Goal: Feedback & Contribution: Submit feedback/report problem

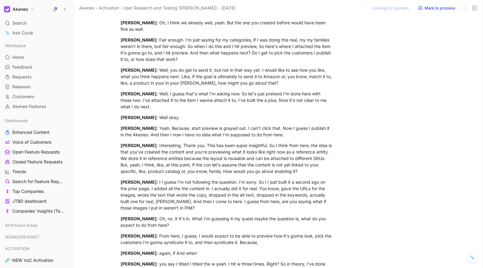
scroll to position [4121, 0]
click at [229, 232] on div "[PERSON_NAME] : From here, I guess, I would expect to be able to preview how it…" at bounding box center [226, 238] width 213 height 13
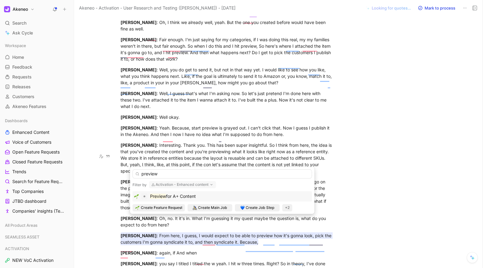
type input "preview"
click at [183, 197] on span "for A+ Content" at bounding box center [181, 195] width 30 height 5
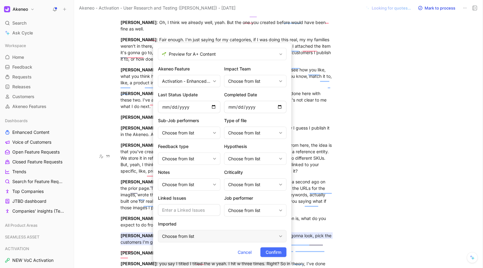
click at [196, 233] on div "Choose from list" at bounding box center [219, 235] width 114 height 7
type input "enh"
click at [240, 210] on div "Choose from list" at bounding box center [252, 209] width 48 height 7
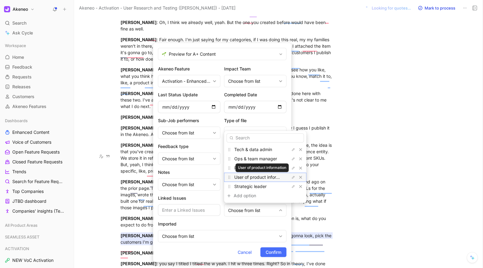
click at [252, 174] on span "User of product information" at bounding box center [261, 176] width 55 height 5
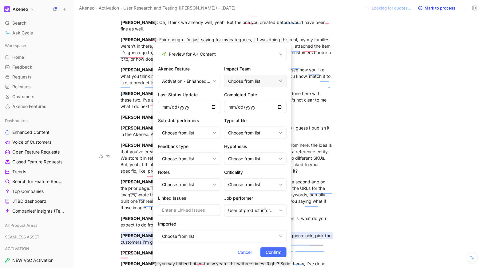
click at [253, 81] on div "Choose from list" at bounding box center [252, 80] width 48 height 7
click at [190, 209] on input "text" at bounding box center [189, 210] width 62 height 12
click at [270, 246] on form "Preview for A+ Content Akeneo Feature Activation - Enhanced content Impact Team…" at bounding box center [222, 152] width 138 height 219
click at [270, 251] on span "Confirm" at bounding box center [273, 251] width 16 height 7
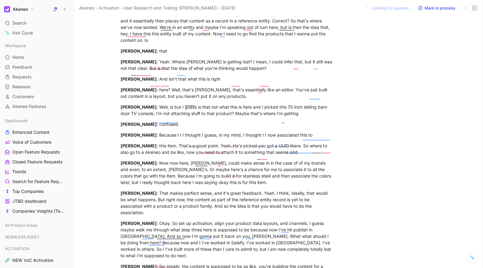
scroll to position [4435, 0]
drag, startPoint x: 320, startPoint y: 144, endPoint x: 310, endPoint y: 164, distance: 23.1
click at [310, 219] on div "Greg DiLaura : Okay. So set up activation, align your product data layouts, and…" at bounding box center [226, 238] width 213 height 39
click at [230, 219] on div "Greg DiLaura : Okay. So set up activation, align your product data layouts, and…" at bounding box center [226, 238] width 213 height 39
drag, startPoint x: 201, startPoint y: 152, endPoint x: 287, endPoint y: 162, distance: 86.6
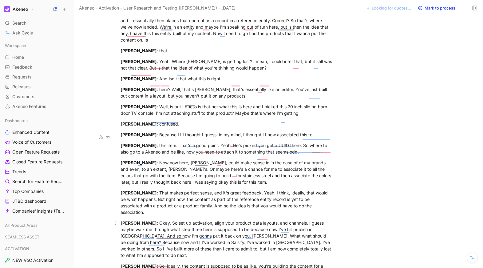
click at [287, 219] on div "Greg DiLaura : Okay. So set up activation, align your product data layouts, and…" at bounding box center [226, 238] width 213 height 39
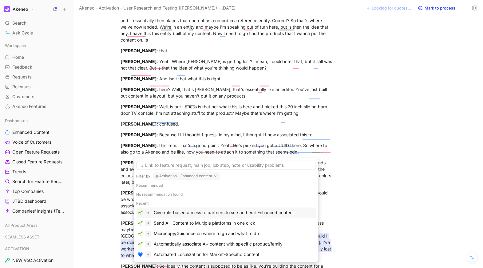
scroll to position [12, 0]
click at [194, 233] on div "Microcopy/Guidance on where to go and what to do" at bounding box center [206, 232] width 105 height 7
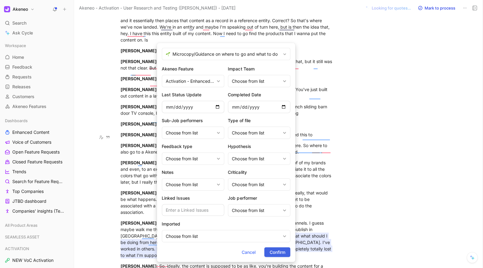
click at [284, 251] on span "Confirm" at bounding box center [277, 251] width 16 height 7
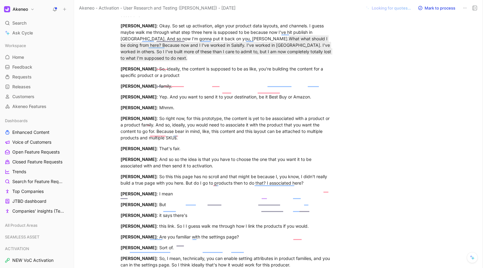
scroll to position [4649, 0]
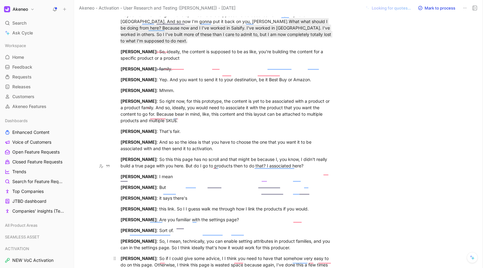
drag, startPoint x: 191, startPoint y: 197, endPoint x: 150, endPoint y: 167, distance: 50.8
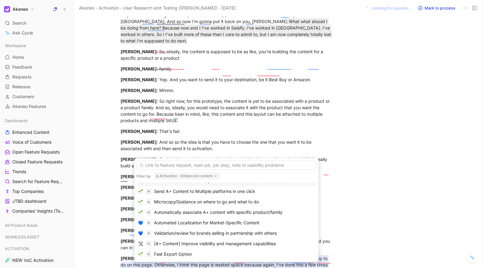
scroll to position [49, 0]
click at [177, 209] on div "Automatically associate A+ content with specific product/family" at bounding box center [218, 210] width 128 height 7
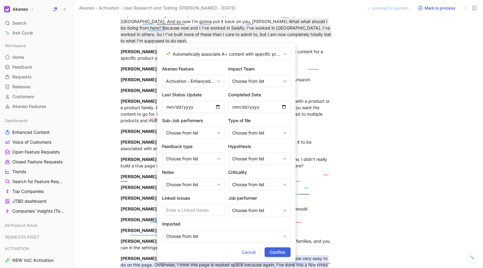
click at [276, 249] on span "Confirm" at bounding box center [277, 251] width 16 height 7
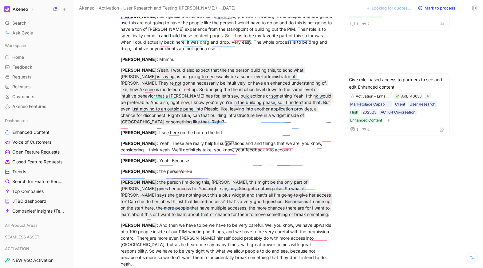
scroll to position [5033, 0]
drag, startPoint x: 148, startPoint y: 119, endPoint x: 258, endPoint y: 151, distance: 114.5
click at [258, 221] on div "Matt Jensen : And then we have to be we have to be very careful. We, you know, …" at bounding box center [226, 243] width 213 height 45
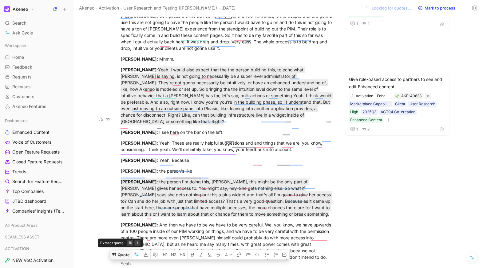
click at [116, 249] on button "Quote" at bounding box center [121, 254] width 22 height 10
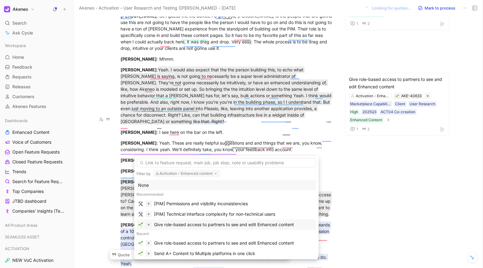
click at [189, 222] on div "Give role-based access to partners to see and edit Enhanced content" at bounding box center [224, 224] width 140 height 7
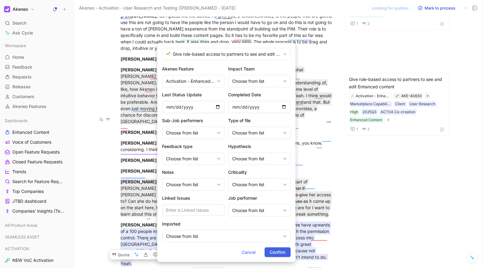
click at [267, 252] on button "Confirm" at bounding box center [277, 252] width 26 height 10
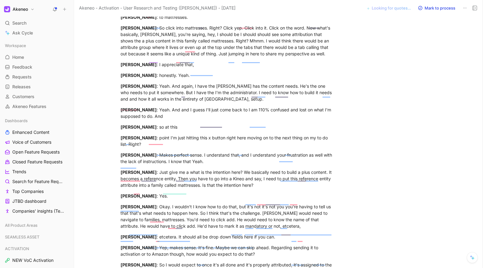
scroll to position [5592, 0]
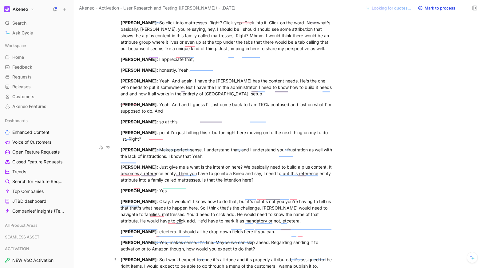
drag, startPoint x: 245, startPoint y: 186, endPoint x: 151, endPoint y: 149, distance: 101.5
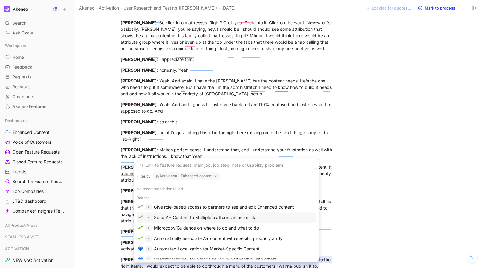
scroll to position [18, 0]
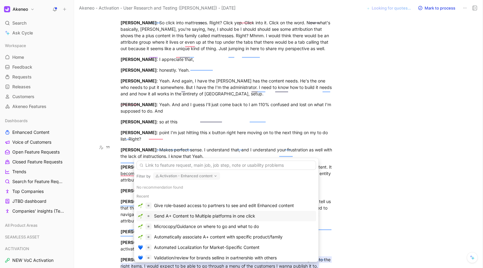
click at [190, 215] on div "Send A+ Content to Multiple platforms in one click" at bounding box center [204, 215] width 101 height 7
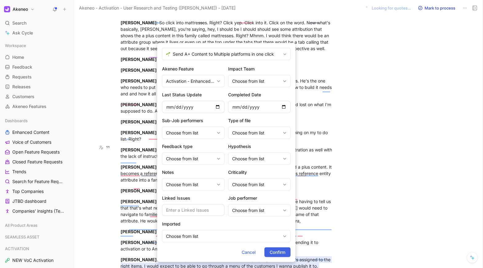
click at [278, 250] on span "Confirm" at bounding box center [277, 251] width 16 height 7
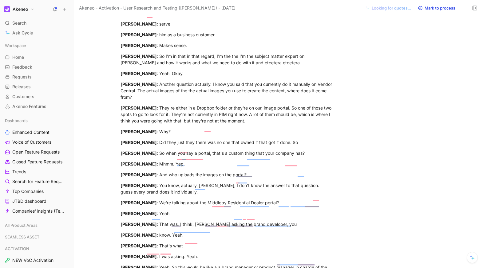
scroll to position [6461, 0]
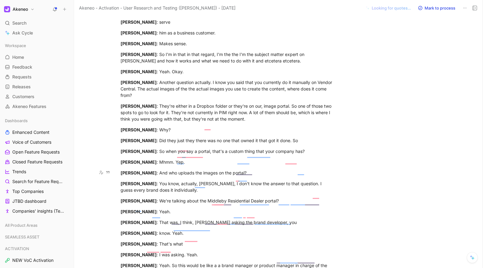
drag, startPoint x: 167, startPoint y: 170, endPoint x: 249, endPoint y: 182, distance: 82.9
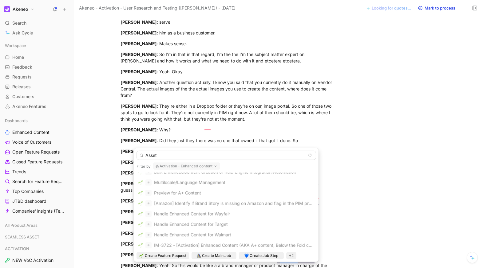
scroll to position [0, 0]
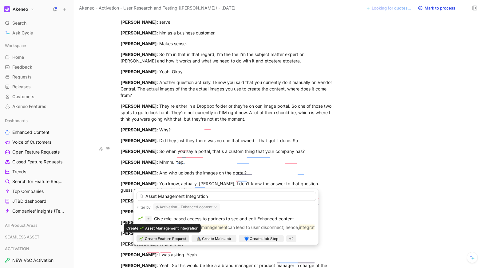
type input "Asset Management Integration"
click at [172, 239] on span "Create Feature Request" at bounding box center [165, 238] width 41 height 6
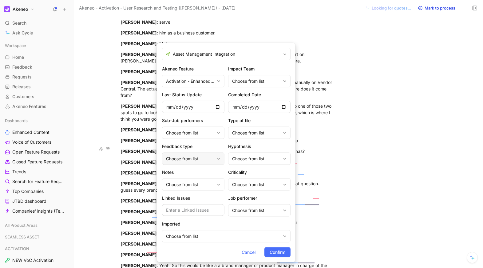
click at [202, 155] on div "Choose from list" at bounding box center [190, 158] width 48 height 7
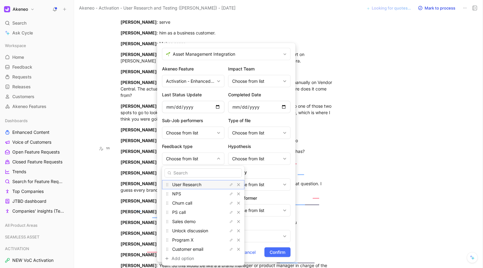
click at [195, 182] on span "User Research" at bounding box center [186, 184] width 29 height 5
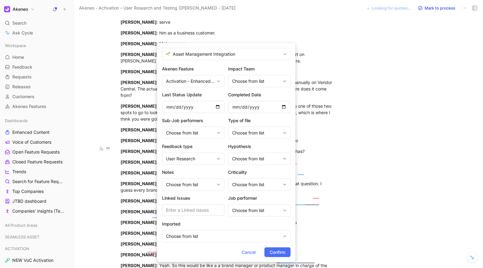
click at [195, 182] on div "Choose from list" at bounding box center [190, 184] width 48 height 7
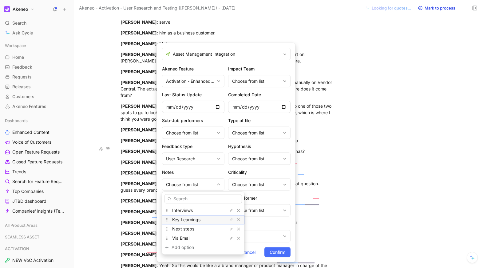
click at [185, 218] on span "Key Learnings" at bounding box center [186, 219] width 28 height 5
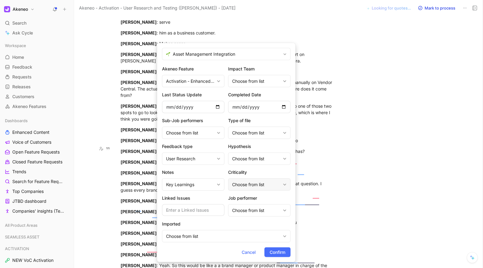
click at [250, 184] on div "Choose from list" at bounding box center [256, 184] width 48 height 7
click at [256, 214] on div "Choose from list" at bounding box center [259, 210] width 62 height 12
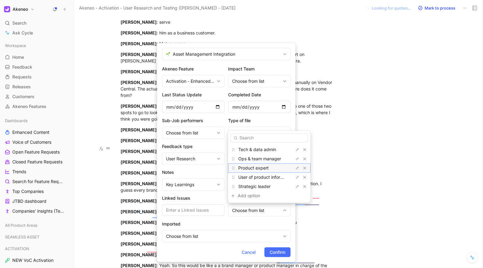
click at [249, 169] on span "Product expert" at bounding box center [253, 167] width 30 height 5
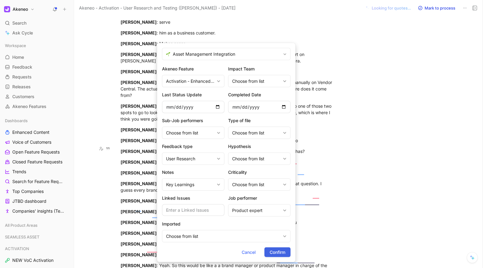
click at [280, 254] on span "Confirm" at bounding box center [277, 251] width 16 height 7
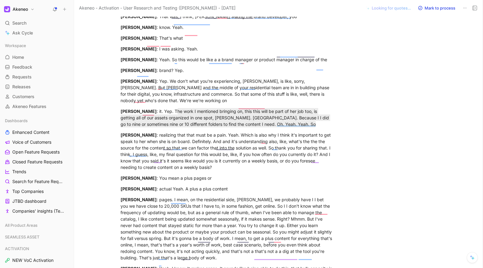
scroll to position [6667, 0]
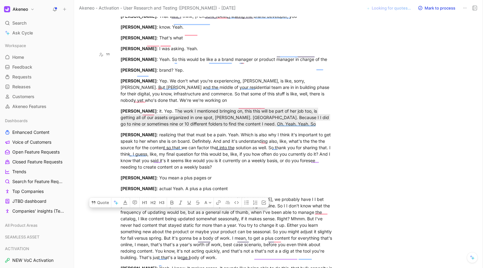
drag, startPoint x: 159, startPoint y: 66, endPoint x: 205, endPoint y: 112, distance: 65.4
click at [205, 196] on div "Greg DiLaura : pages. I mean, on the residential side, Lola, we probably have I…" at bounding box center [226, 228] width 213 height 65
click at [105, 197] on button "Quote" at bounding box center [100, 202] width 22 height 10
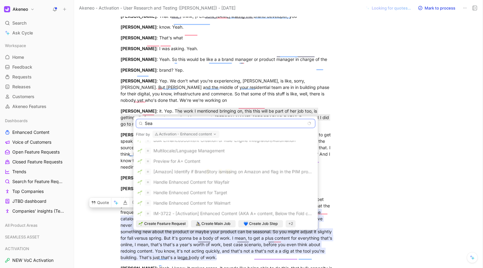
scroll to position [0, 0]
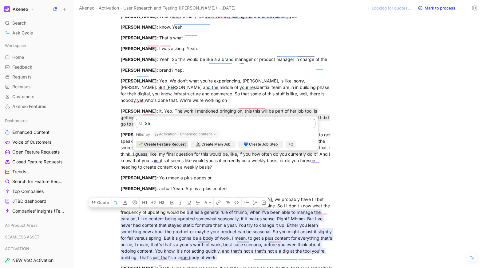
type input "S"
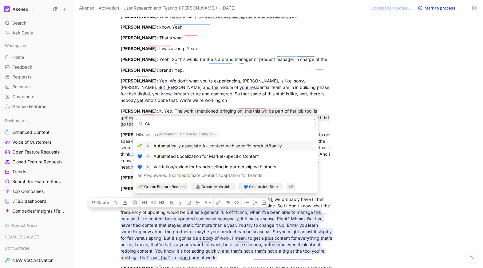
type input "A"
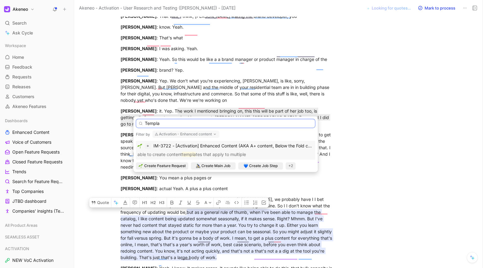
click at [162, 121] on input "Templa" at bounding box center [225, 123] width 179 height 9
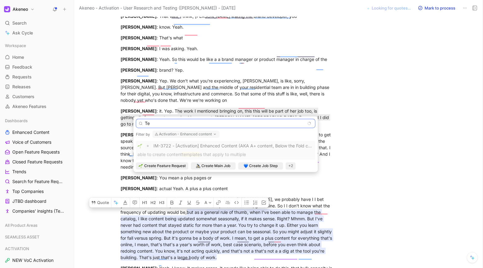
type input "T"
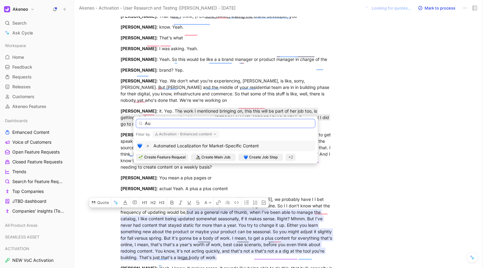
type input "A"
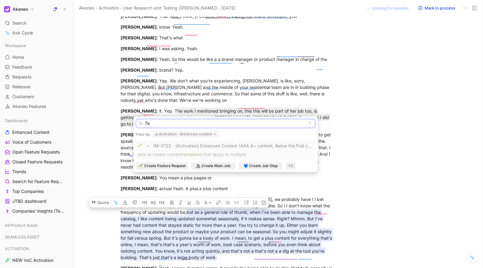
type input "T"
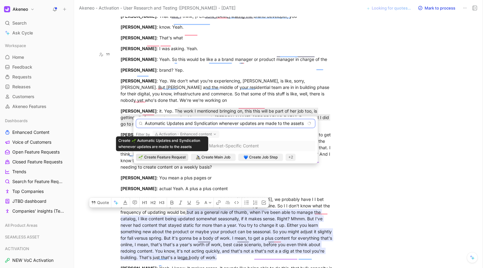
type input "Automatic Updates and Syndication whenever updates are made to the assets"
click at [170, 156] on span "Create Feature Request" at bounding box center [164, 157] width 41 height 6
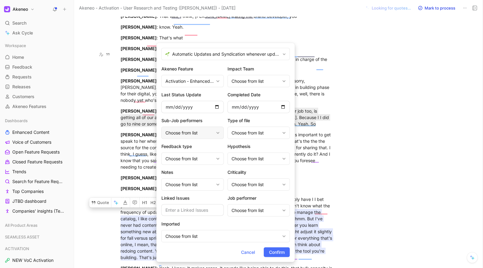
click at [212, 135] on div "Choose from list" at bounding box center [189, 132] width 48 height 7
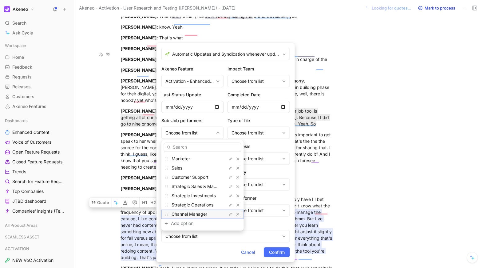
click at [201, 213] on span "Channel Manager" at bounding box center [189, 213] width 36 height 5
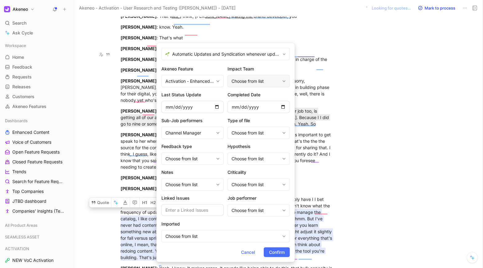
click at [254, 79] on div "Choose from list" at bounding box center [255, 80] width 48 height 7
click at [275, 251] on span "Confirm" at bounding box center [277, 251] width 16 height 7
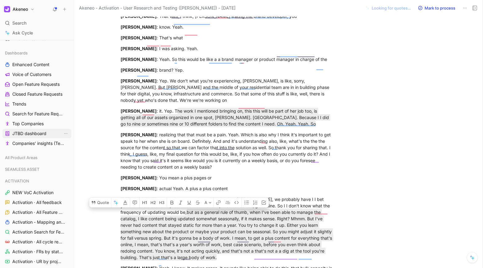
scroll to position [71, 0]
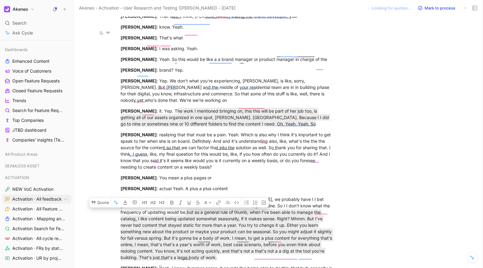
click at [35, 203] on link "Activation · All feedback" at bounding box center [36, 198] width 69 height 9
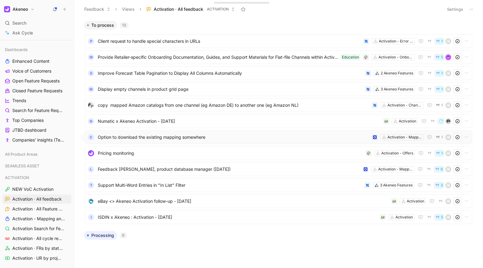
click at [134, 136] on span "Option to download the existing mapping somewhere" at bounding box center [233, 136] width 271 height 7
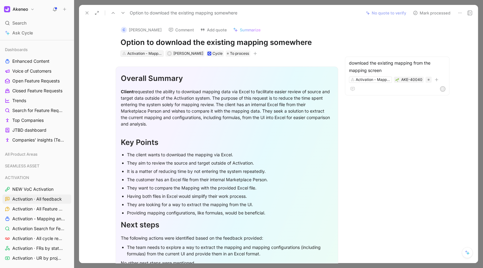
click at [147, 55] on div "Activation - Mapping & Transformation" at bounding box center [144, 53] width 34 height 6
click at [87, 12] on use at bounding box center [87, 13] width 2 height 2
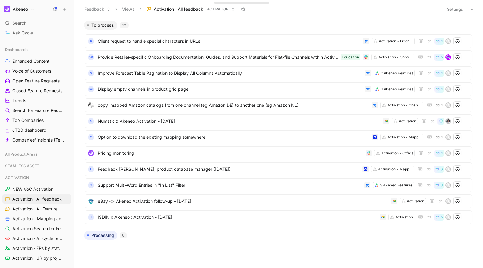
click at [123, 24] on div "12" at bounding box center [123, 25] width 9 height 6
click at [34, 208] on span "Activation · All Feature Requests" at bounding box center [37, 208] width 50 height 6
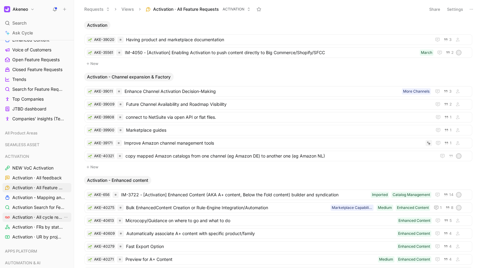
scroll to position [100, 0]
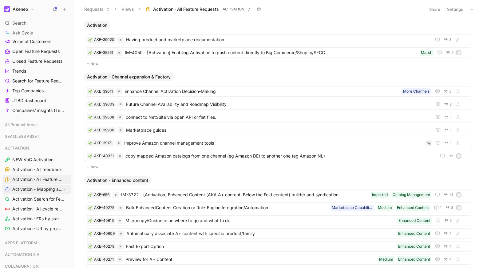
click at [33, 187] on span "Activation - Mapping and Transformation" at bounding box center [37, 189] width 50 height 6
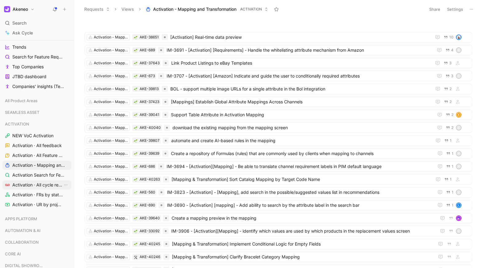
scroll to position [129, 0]
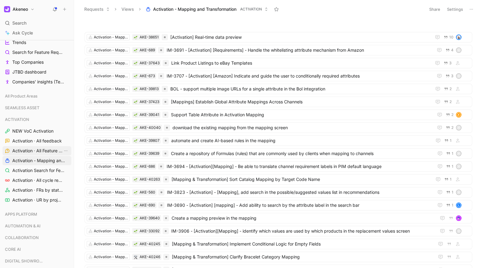
click at [37, 153] on link "Activation · All Feature Requests" at bounding box center [36, 150] width 69 height 9
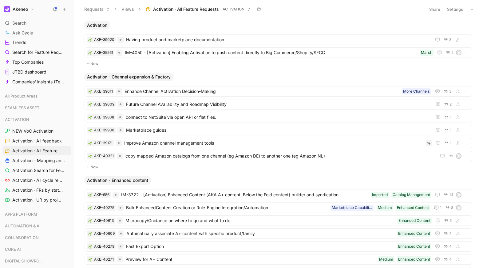
click at [118, 178] on span "Activation - Enhanced content" at bounding box center [117, 180] width 61 height 6
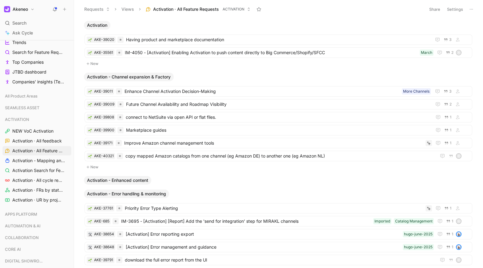
click at [118, 178] on span "Activation - Enhanced content" at bounding box center [117, 180] width 61 height 6
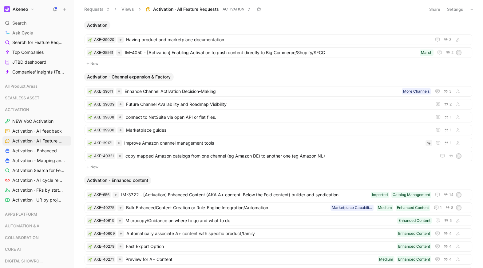
scroll to position [119, 0]
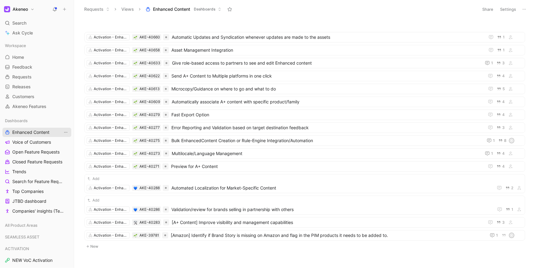
click at [67, 133] on icon "View actions" at bounding box center [65, 132] width 5 height 5
click at [526, 8] on icon at bounding box center [524, 9] width 5 height 5
click at [184, 8] on span "Enhanced Content" at bounding box center [171, 9] width 37 height 6
click at [509, 9] on button "Settings" at bounding box center [508, 9] width 22 height 9
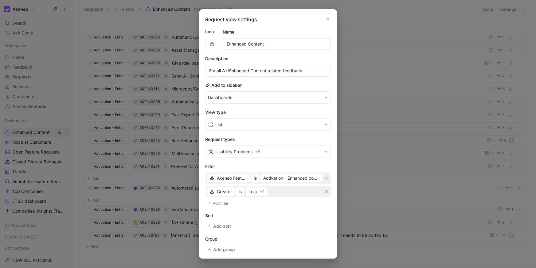
click at [225, 45] on input "Enhanced Content" at bounding box center [277, 44] width 108 height 12
click at [235, 96] on button "Dashboards" at bounding box center [267, 97] width 125 height 12
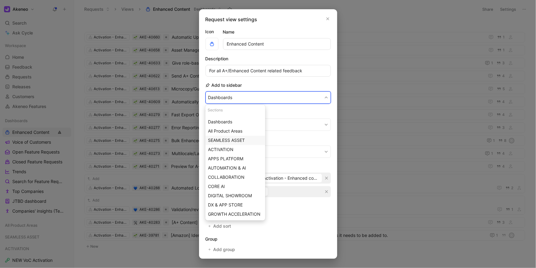
scroll to position [13, 0]
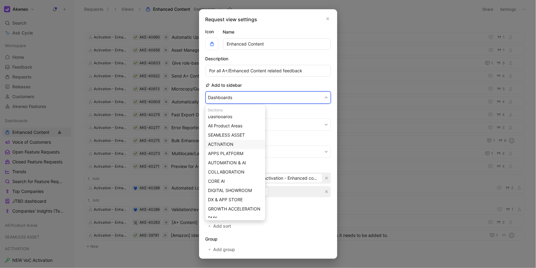
drag, startPoint x: 237, startPoint y: 149, endPoint x: 237, endPoint y: 143, distance: 6.8
click at [237, 143] on div "None Dashboards All Product Areas SEAMLESS ASSET ACTIVATION APPS PLATFORM AUTOM…" at bounding box center [235, 209] width 60 height 212
click at [237, 143] on div "ACTIVATION" at bounding box center [235, 143] width 54 height 7
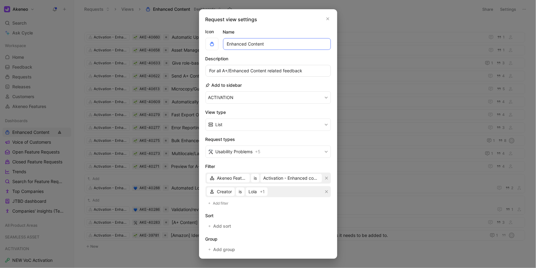
click at [228, 42] on input "Enhanced Content" at bounding box center [277, 44] width 108 height 12
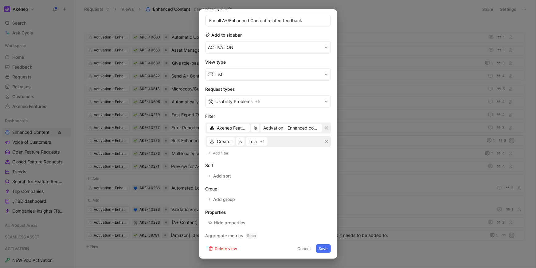
type input "Activation - Enhanced Content"
click at [327, 249] on button "Save" at bounding box center [323, 248] width 15 height 9
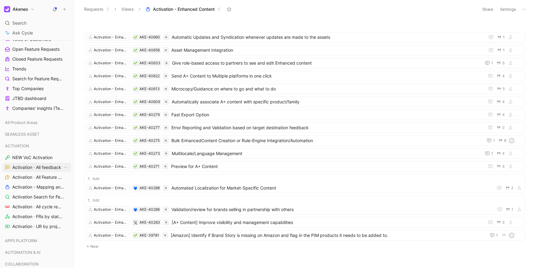
scroll to position [95, 0]
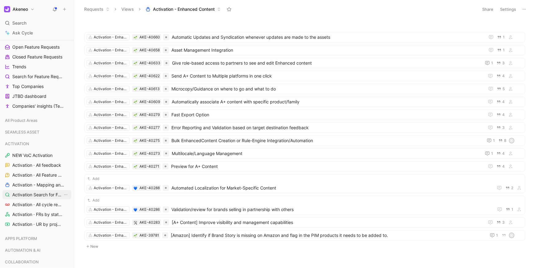
click at [35, 194] on span "Activation Search for Feature Requests" at bounding box center [37, 194] width 50 height 6
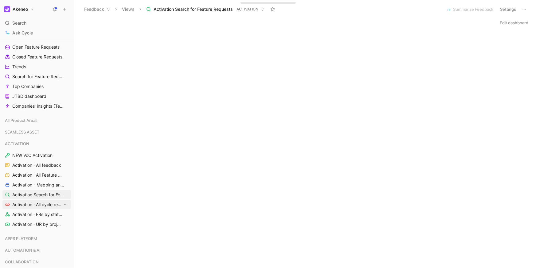
click at [35, 204] on span "Activation · All cycle recordings" at bounding box center [37, 204] width 50 height 6
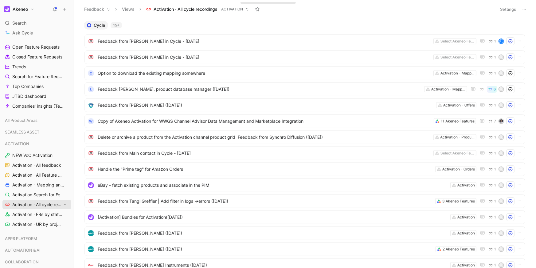
scroll to position [109, 0]
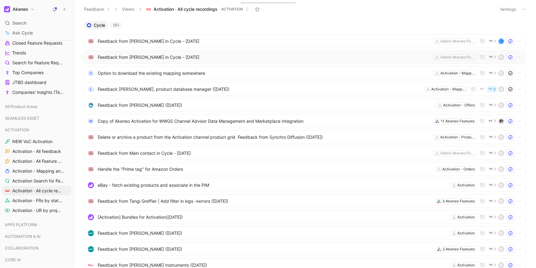
click at [197, 62] on div "Feedback from Valentin Menu in Cycle - 8/7/2025 Select Akeneo Features 1 R" at bounding box center [304, 57] width 441 height 14
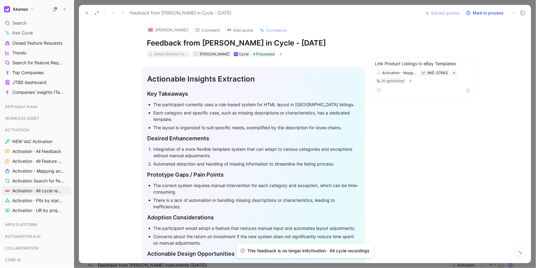
click at [170, 56] on div "Select Akeneo Features" at bounding box center [171, 54] width 34 height 6
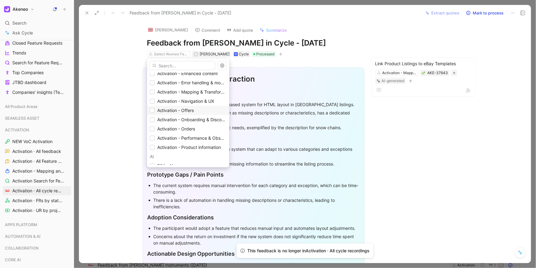
scroll to position [34, 0]
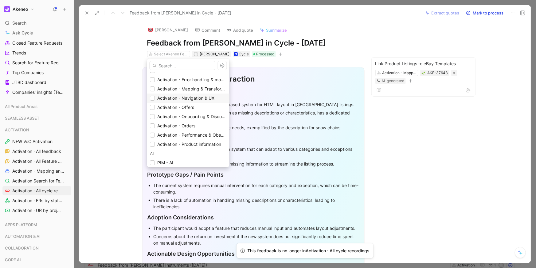
click at [169, 97] on span "Activation - Navigation & UX" at bounding box center [185, 97] width 57 height 5
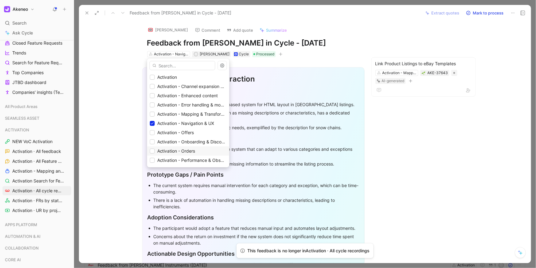
scroll to position [0, 0]
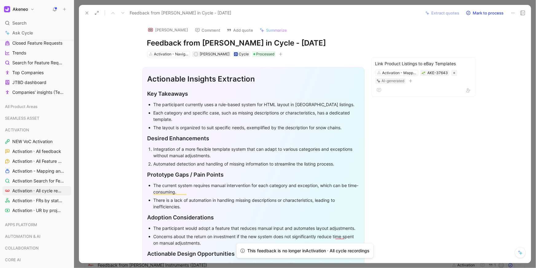
click at [87, 14] on icon at bounding box center [86, 12] width 5 height 5
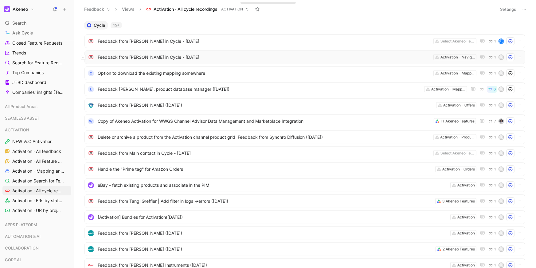
click at [133, 59] on span "Feedback from Valentin Menu in Cycle - 8/7/2025" at bounding box center [264, 56] width 333 height 7
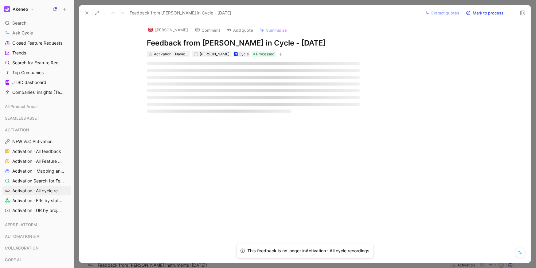
click at [175, 56] on div "Activation - Navigation & UX" at bounding box center [171, 54] width 34 height 6
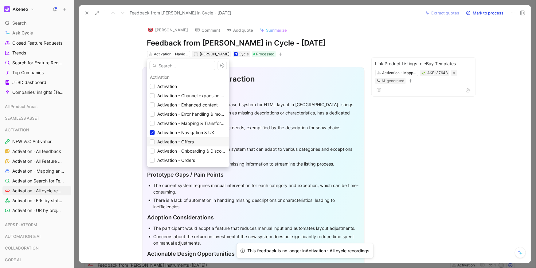
click at [173, 138] on span "Activation - Offers" at bounding box center [175, 141] width 37 height 7
click at [151, 133] on icon at bounding box center [153, 133] width 4 height 4
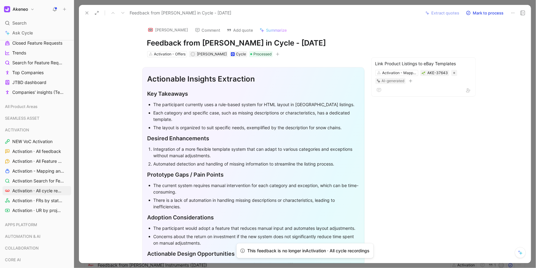
click at [87, 11] on icon at bounding box center [86, 12] width 5 height 5
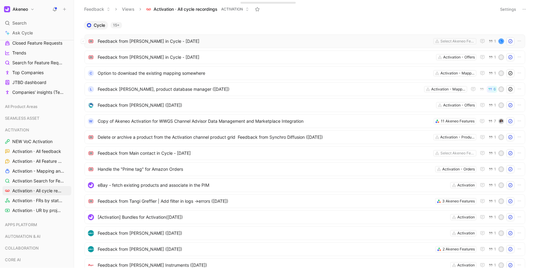
click at [198, 44] on span "Feedback from Valentin Menu in Cycle - 8/14/2025" at bounding box center [264, 40] width 333 height 7
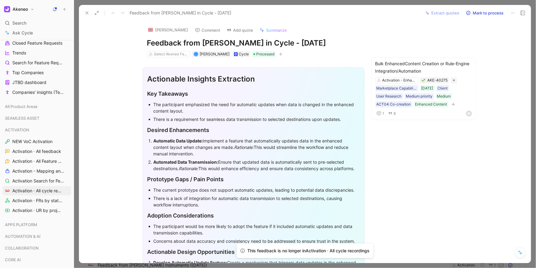
click at [161, 49] on div "Valentin Menu Comment Add quote Summarize Feedback from Valentin Menu in Cycle …" at bounding box center [253, 39] width 236 height 37
click at [162, 53] on div "Select Akeneo Features" at bounding box center [171, 54] width 34 height 6
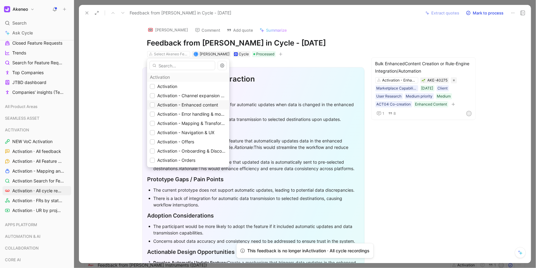
click at [157, 104] on div "Activation - Enhanced content" at bounding box center [188, 104] width 77 height 7
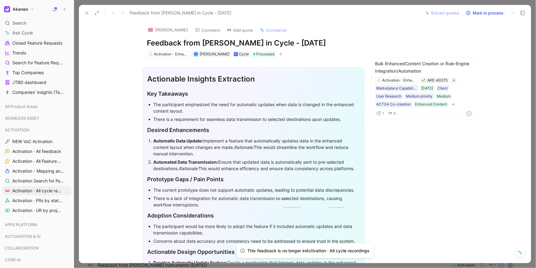
click at [84, 14] on icon at bounding box center [86, 12] width 5 height 5
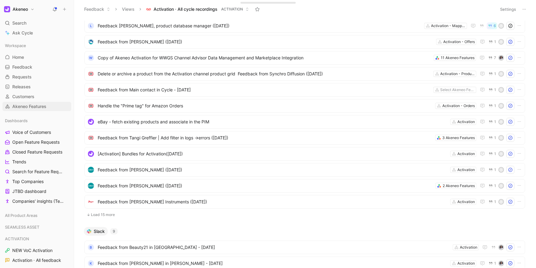
click at [28, 105] on span "Akeneo Features" at bounding box center [29, 106] width 34 height 6
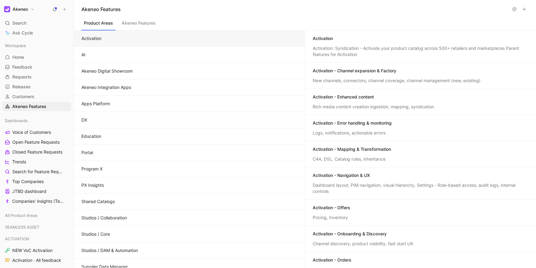
click at [113, 35] on button "Activation" at bounding box center [189, 38] width 231 height 16
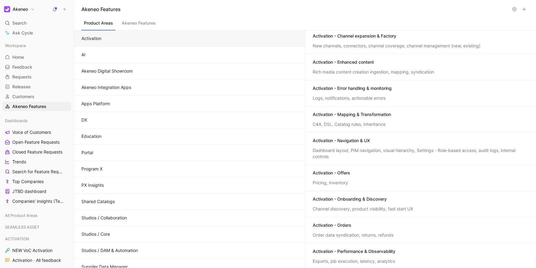
scroll to position [39, 0]
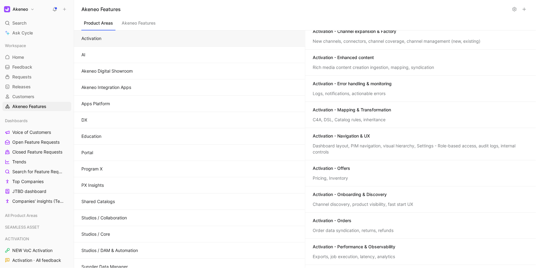
click at [334, 63] on div "Activation - Enhanced content Rich media content creation ingestion, mapping, s…" at bounding box center [420, 62] width 231 height 26
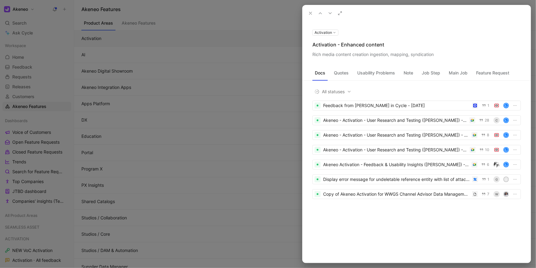
click at [267, 97] on div at bounding box center [268, 134] width 536 height 268
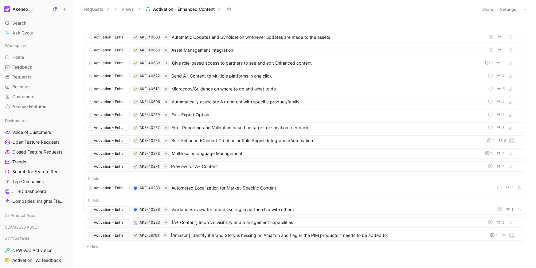
click at [216, 7] on button "Activation - Enhanced Content" at bounding box center [183, 9] width 81 height 9
click at [503, 6] on button "Settings" at bounding box center [508, 9] width 22 height 9
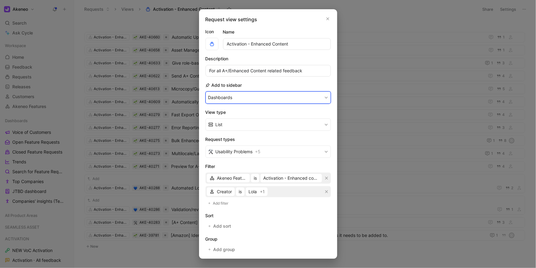
click at [270, 99] on button "Dashboards" at bounding box center [267, 97] width 125 height 12
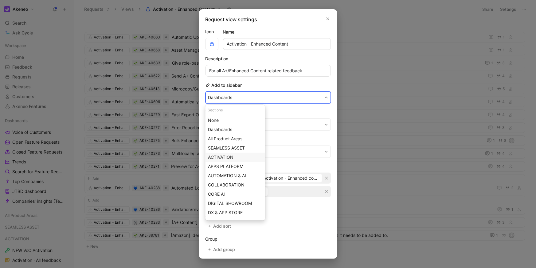
click at [240, 158] on div "ACTIVATION" at bounding box center [235, 156] width 54 height 7
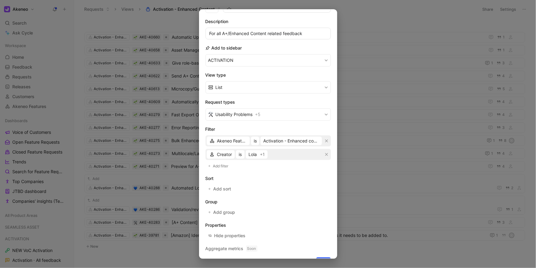
scroll to position [50, 0]
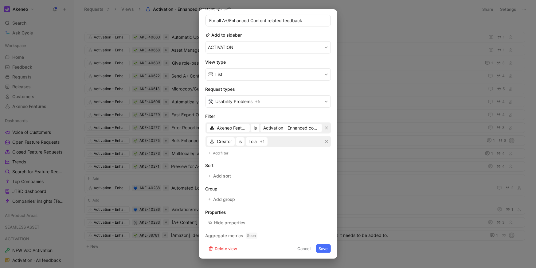
click at [329, 245] on button "Save" at bounding box center [323, 248] width 15 height 9
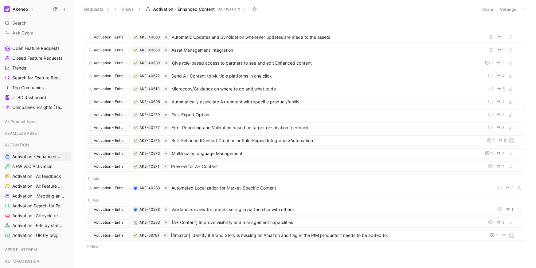
scroll to position [108, 0]
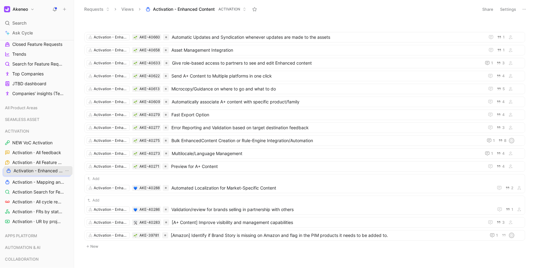
drag, startPoint x: 29, startPoint y: 144, endPoint x: 30, endPoint y: 172, distance: 28.0
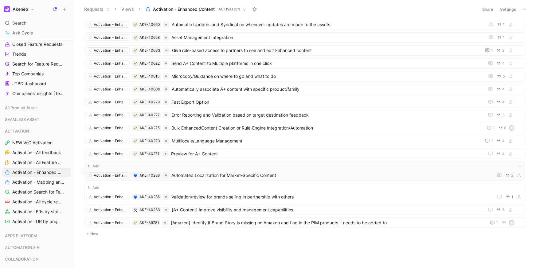
click at [179, 166] on div "Add" at bounding box center [305, 166] width 436 height 6
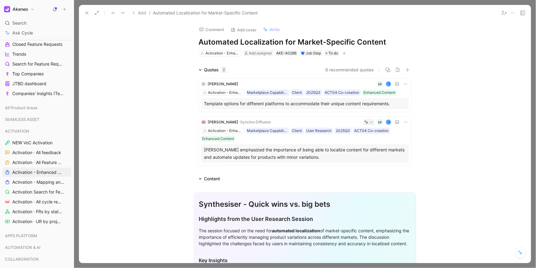
click at [136, 12] on button "Add" at bounding box center [139, 12] width 17 height 7
click at [86, 14] on icon at bounding box center [86, 12] width 5 height 5
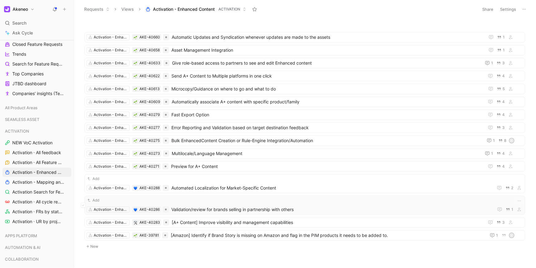
click at [92, 199] on button "Add" at bounding box center [94, 200] width 14 height 6
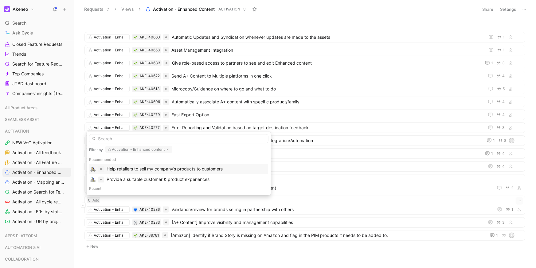
click at [127, 167] on div "Help retailers to sell my company’s products to customers" at bounding box center [165, 168] width 116 height 7
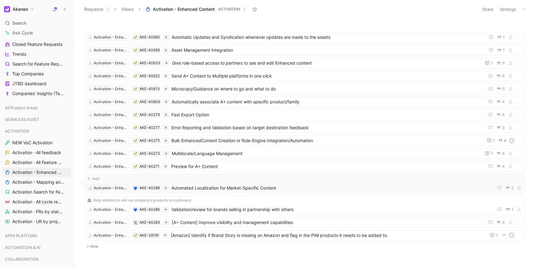
click at [96, 179] on button "Add" at bounding box center [94, 178] width 14 height 6
click at [183, 33] on div "Activation - Enhanced content AKE-40660 Automatic Updates and Syndication whene…" at bounding box center [304, 37] width 441 height 10
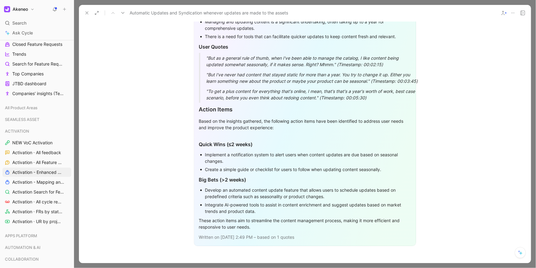
scroll to position [252, 0]
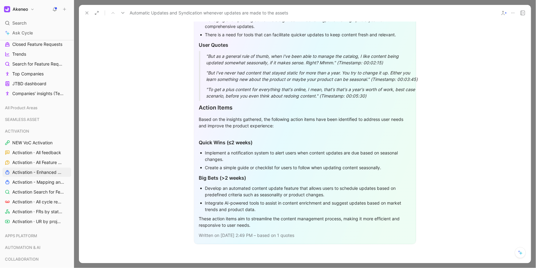
click at [85, 13] on icon at bounding box center [86, 12] width 5 height 5
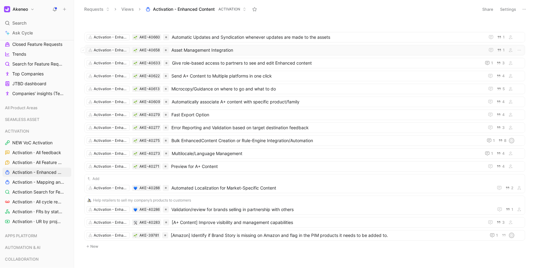
click at [229, 45] on div "Activation - Enhanced content AKE-40658 Asset Management Integration 1" at bounding box center [304, 50] width 441 height 10
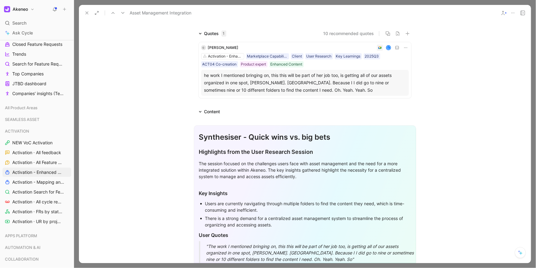
scroll to position [45, 0]
click at [87, 13] on use at bounding box center [87, 13] width 2 height 2
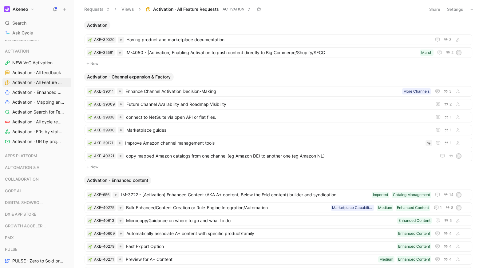
scroll to position [189, 0]
click at [35, 104] on link "Activation - Mapping and Transformation" at bounding box center [36, 100] width 69 height 9
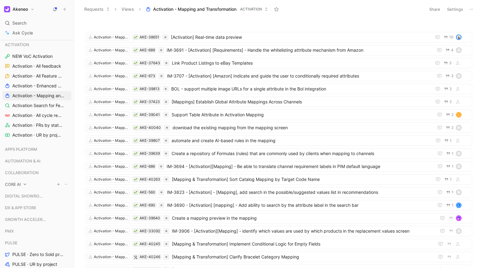
scroll to position [138, 0]
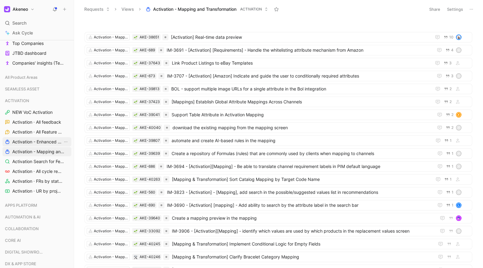
click at [36, 139] on span "Activation - Enhanced Content" at bounding box center [37, 142] width 50 height 6
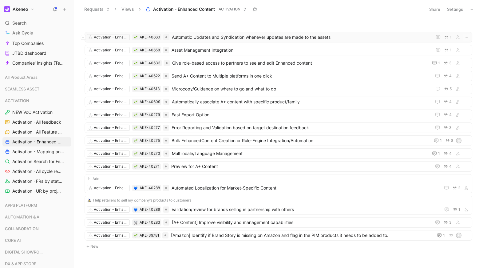
click at [283, 40] on span "Automatic Updates and Syndication whenever updates are made to the assets" at bounding box center [300, 36] width 257 height 7
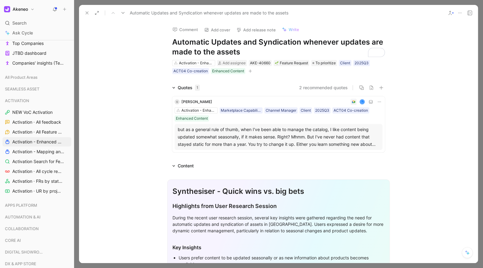
drag, startPoint x: 177, startPoint y: 43, endPoint x: 259, endPoint y: 50, distance: 82.6
click at [259, 50] on h1 "Automatic Updates and Syndication whenever updates are made to the assets" at bounding box center [278, 47] width 213 height 20
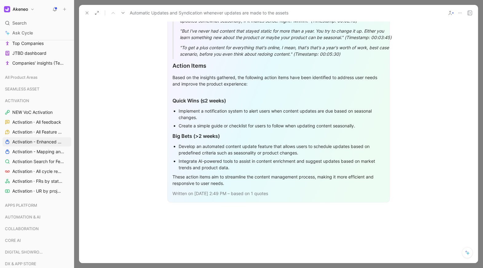
click at [293, 156] on div "Develop an automated content update feature that allows users to schedule updat…" at bounding box center [281, 149] width 206 height 13
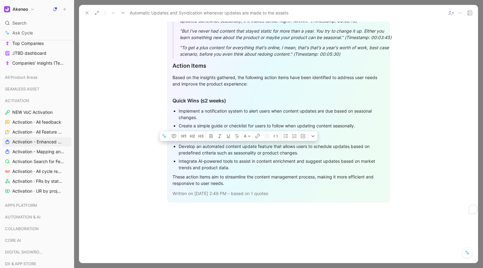
click at [293, 156] on div "Develop an automated content update feature that allows users to schedule updat…" at bounding box center [281, 149] width 206 height 13
click at [87, 14] on icon at bounding box center [86, 12] width 5 height 5
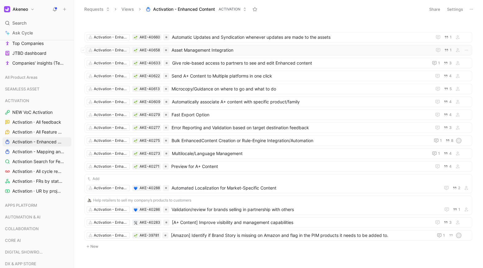
click at [350, 49] on span "Asset Management Integration" at bounding box center [300, 49] width 258 height 7
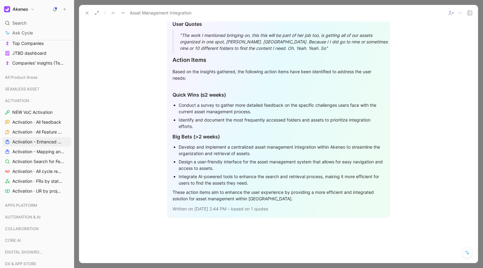
scroll to position [255, 0]
click at [87, 14] on icon at bounding box center [86, 12] width 5 height 5
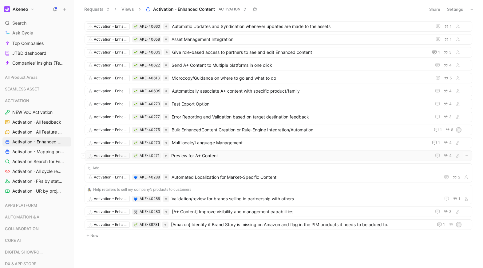
scroll to position [12, 0]
click at [230, 92] on span "Automatically associate A+ content with specific product/family" at bounding box center [300, 89] width 257 height 7
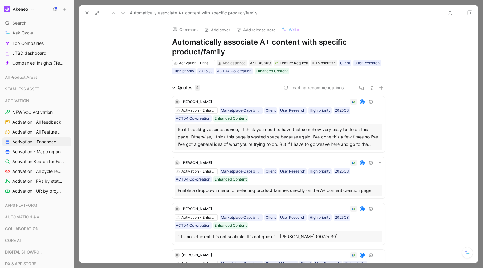
click at [201, 46] on h1 "Automatically associate A+ content with specific product/family" at bounding box center [278, 47] width 213 height 20
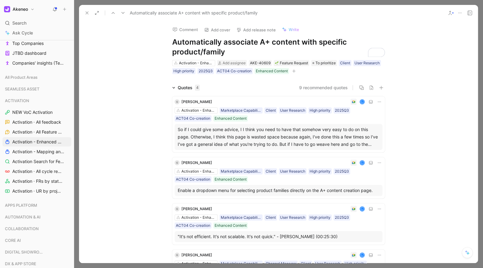
copy h1 "Automatically associate A+ content with specific product/family"
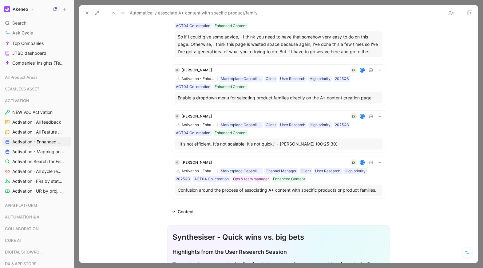
scroll to position [113, 0]
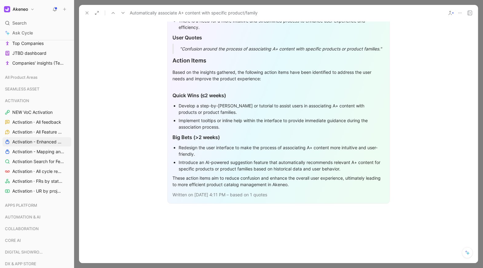
click at [86, 14] on icon at bounding box center [86, 12] width 5 height 5
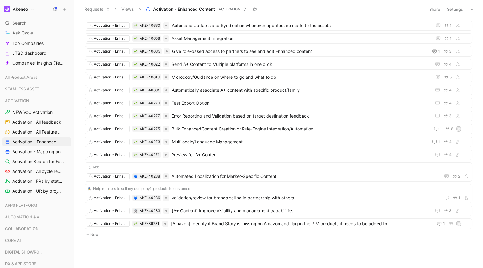
click at [86, 14] on div "Requests Views Activation - Enhanced Content ACTIVATION" at bounding box center [251, 9] width 341 height 10
click at [171, 153] on span "Preview for A+ Content" at bounding box center [299, 154] width 257 height 7
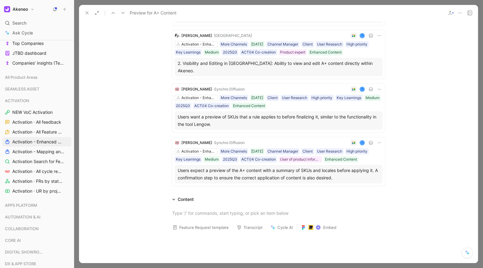
click at [194, 38] on span "Julia Fischer" at bounding box center [196, 35] width 31 height 5
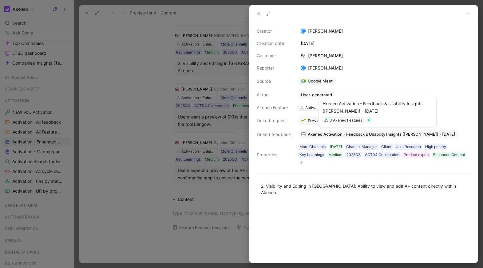
click at [347, 134] on span "Akeneo Activation - Feedback & Usability Insights (Julia Fischer) - 7/25/2025" at bounding box center [380, 134] width 147 height 6
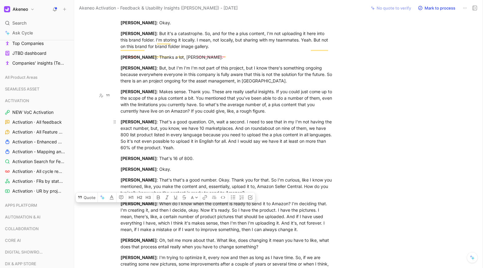
drag, startPoint x: 180, startPoint y: 119, endPoint x: 169, endPoint y: 102, distance: 21.0
click at [169, 118] on div "Julia : That's a good question. Oh, wait a second. I need to see that in my I'm…" at bounding box center [226, 134] width 213 height 32
click at [88, 192] on button "Quote" at bounding box center [87, 197] width 22 height 10
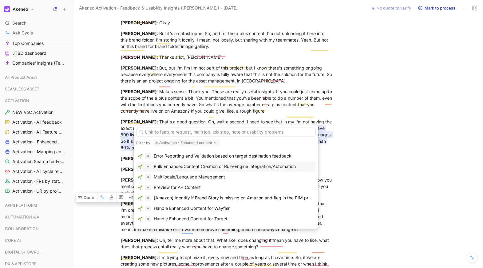
click at [184, 165] on div "Bulk EnhancedContent Creation or Rule-Engine Integration/Automation" at bounding box center [225, 165] width 142 height 7
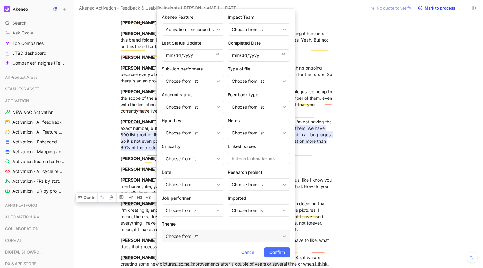
click at [218, 236] on div "Choose from list" at bounding box center [223, 235] width 114 height 7
type input "enh"
click at [188, 213] on span "anced Content" at bounding box center [187, 211] width 30 height 5
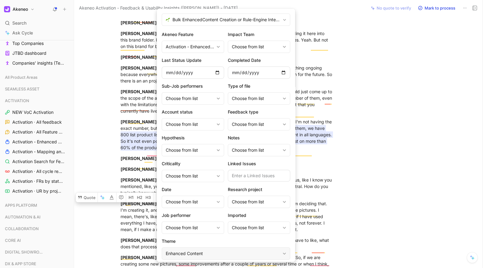
scroll to position [17, 0]
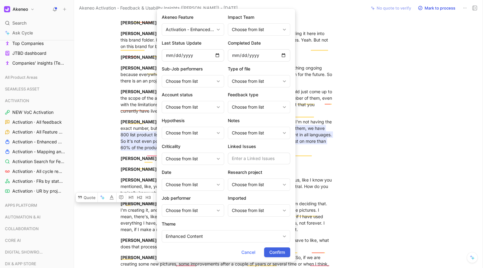
click at [275, 252] on span "Confirm" at bounding box center [277, 251] width 16 height 7
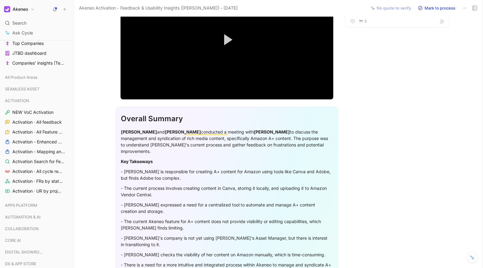
scroll to position [0, 0]
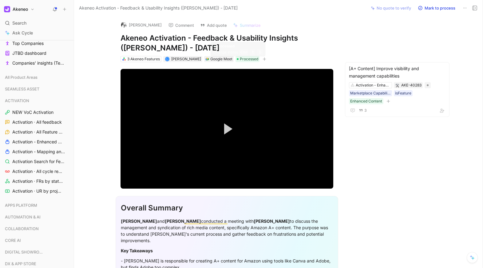
click at [258, 59] on div "3 Akeneo Features L Lola Salehu Google Meet Processed" at bounding box center [227, 58] width 214 height 7
click at [262, 59] on icon "button" at bounding box center [264, 59] width 4 height 4
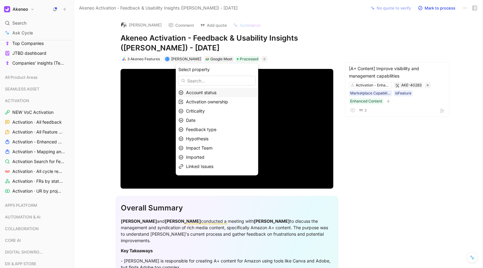
click at [221, 92] on div "Account status" at bounding box center [220, 92] width 69 height 7
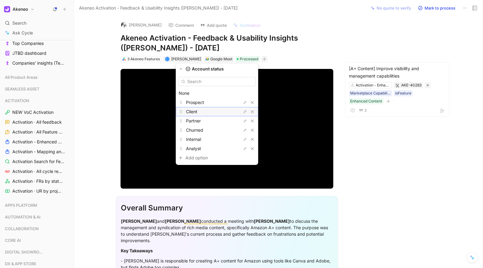
click at [213, 109] on div "Client" at bounding box center [209, 111] width 46 height 7
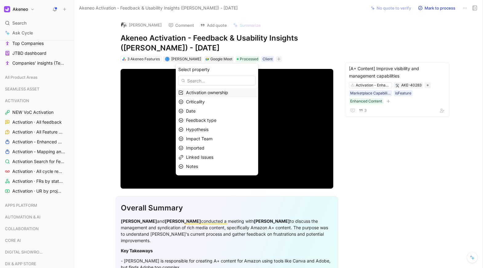
click at [213, 96] on div "Activation ownership" at bounding box center [217, 92] width 82 height 9
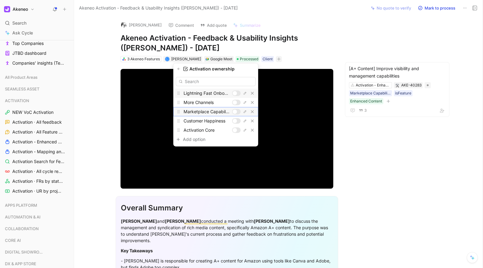
click at [235, 113] on div at bounding box center [236, 112] width 9 height 6
click at [177, 68] on icon "button" at bounding box center [179, 69] width 4 height 4
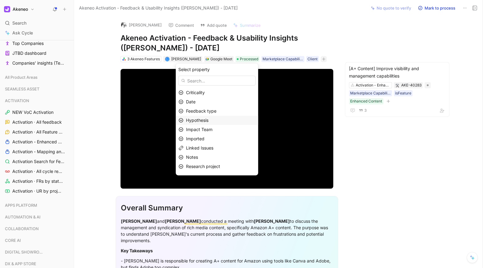
click at [203, 124] on div "Hypothesis" at bounding box center [217, 119] width 82 height 9
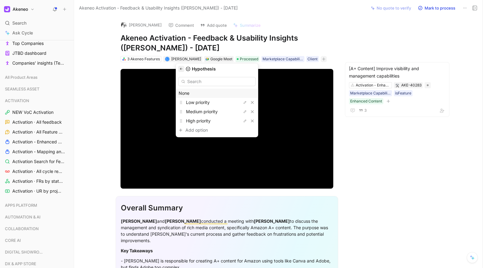
click at [184, 71] on button "button" at bounding box center [181, 69] width 6 height 6
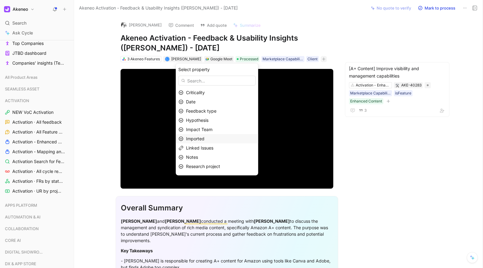
scroll to position [16, 0]
click at [206, 152] on div "Research project" at bounding box center [220, 149] width 69 height 7
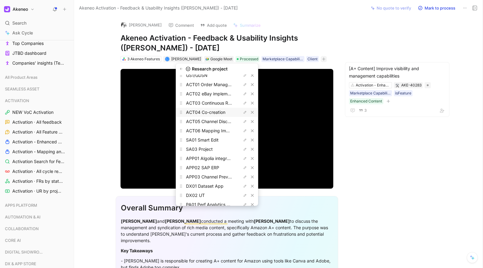
scroll to position [27, 0]
click at [210, 114] on span "ACT04 Co-creation" at bounding box center [205, 111] width 39 height 5
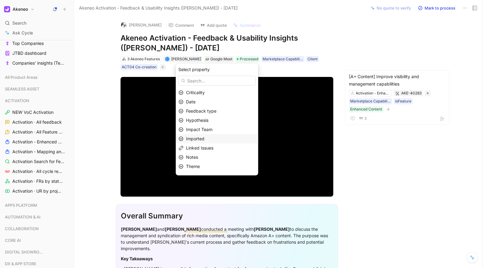
scroll to position [7, 0]
click at [208, 113] on span "Hypothesis" at bounding box center [197, 112] width 22 height 5
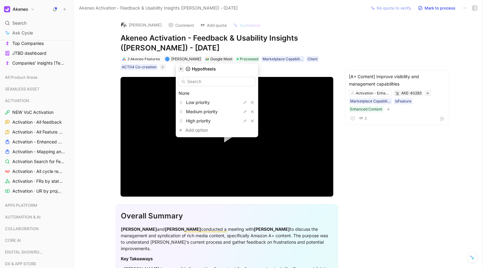
click at [184, 66] on button "button" at bounding box center [181, 69] width 6 height 6
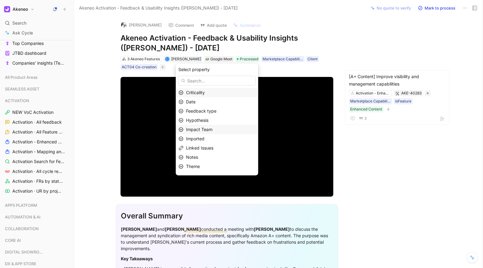
click at [201, 127] on span "Impact Team" at bounding box center [199, 129] width 26 height 5
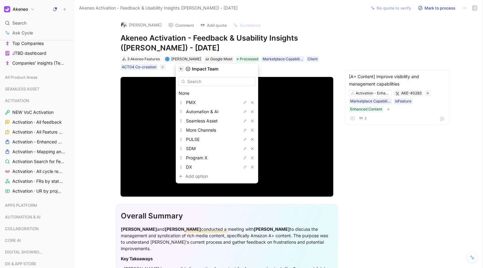
click at [183, 70] on icon "button" at bounding box center [181, 69] width 4 height 4
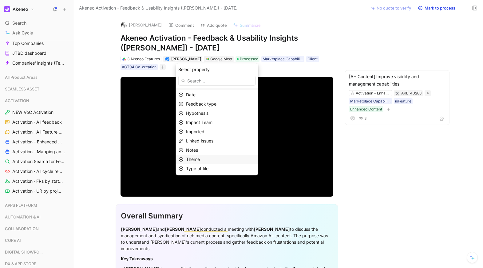
click at [200, 161] on span "Theme" at bounding box center [193, 158] width 14 height 5
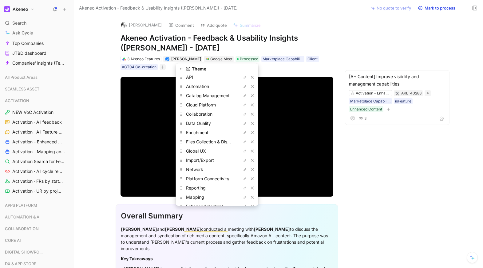
scroll to position [88, 0]
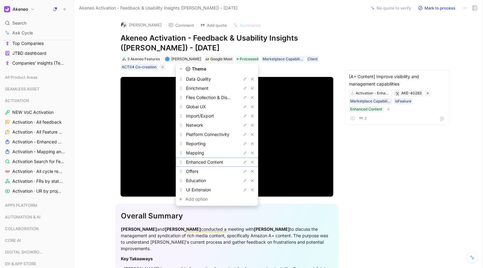
click at [202, 161] on span "Enhanced Content" at bounding box center [204, 161] width 37 height 5
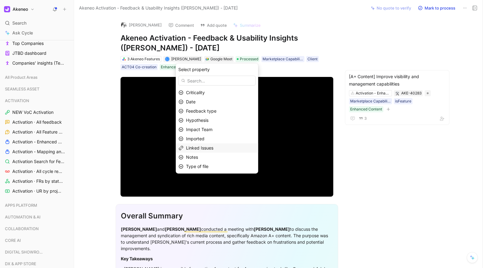
click at [206, 150] on span "Linked Issues" at bounding box center [199, 147] width 27 height 5
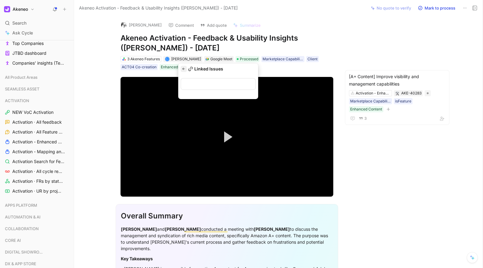
click at [182, 70] on icon "button" at bounding box center [184, 69] width 4 height 4
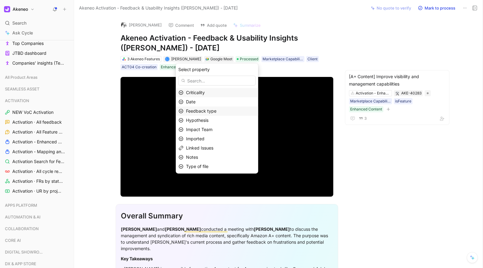
click at [208, 110] on span "Feedback type" at bounding box center [201, 110] width 30 height 5
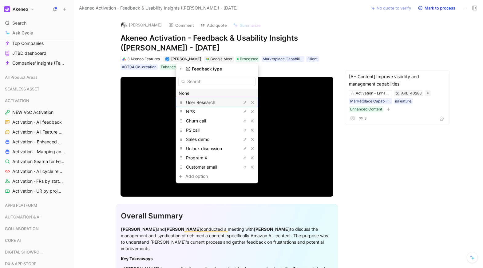
click at [209, 104] on span "User Research" at bounding box center [200, 102] width 29 height 5
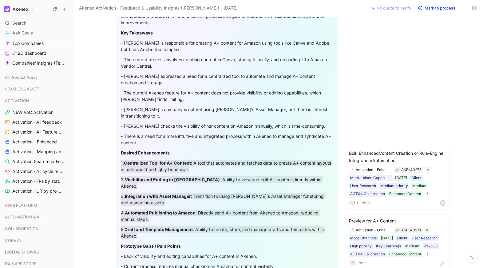
scroll to position [0, 0]
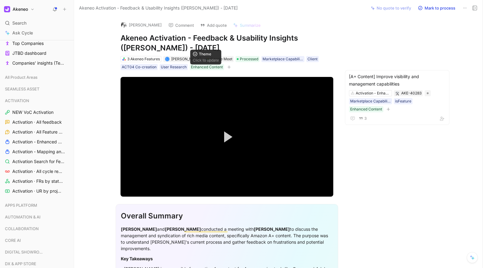
click at [227, 69] on icon "button" at bounding box center [229, 67] width 4 height 4
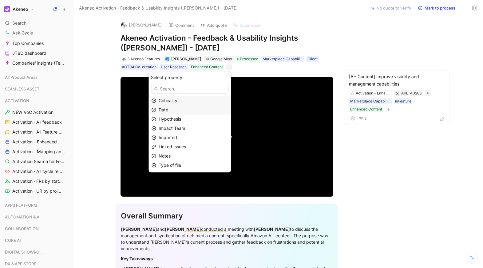
click at [187, 111] on div "Date" at bounding box center [192, 109] width 69 height 7
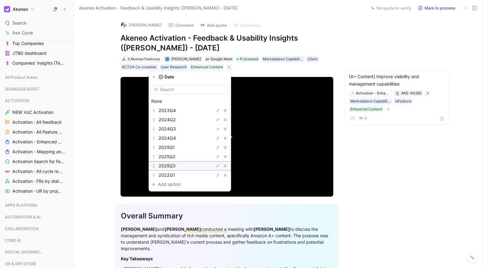
click at [179, 163] on div "2025Q3" at bounding box center [181, 165] width 46 height 7
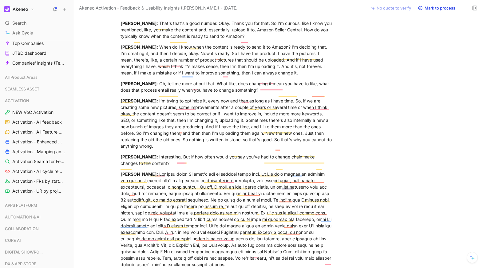
scroll to position [2154, 0]
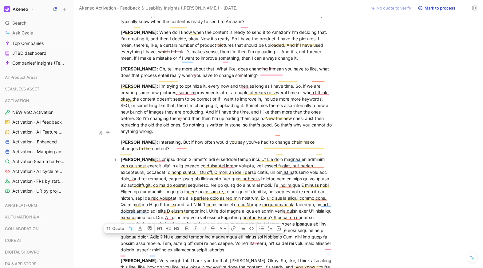
drag, startPoint x: 152, startPoint y: 191, endPoint x: 235, endPoint y: 132, distance: 101.5
click at [235, 156] on div "Julia" at bounding box center [226, 204] width 213 height 97
click at [119, 223] on button "Quote" at bounding box center [115, 228] width 22 height 10
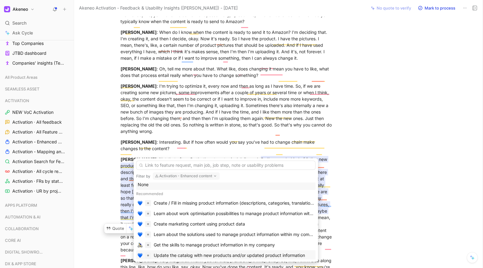
scroll to position [3, 0]
click at [199, 203] on div "Create / Fill in missing product information (descriptions, categories, transla…" at bounding box center [234, 202] width 160 height 7
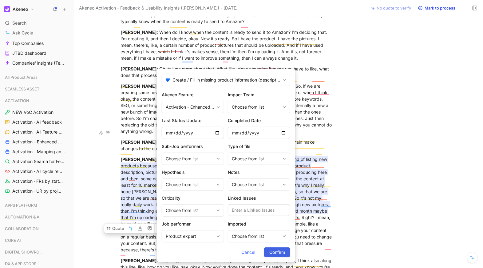
click at [275, 248] on span "Confirm" at bounding box center [277, 251] width 16 height 7
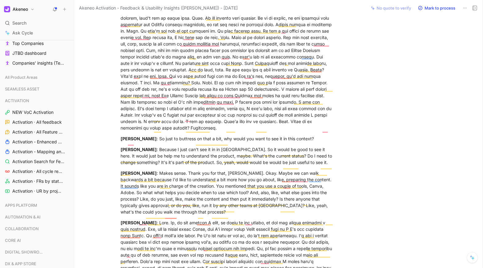
scroll to position [1261, 0]
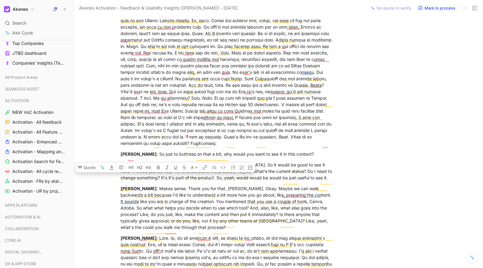
drag, startPoint x: 120, startPoint y: 71, endPoint x: 159, endPoint y: 123, distance: 65.2
click at [159, 123] on div "Julia" at bounding box center [226, 52] width 213 height 187
click at [87, 162] on button "Quote" at bounding box center [87, 167] width 22 height 10
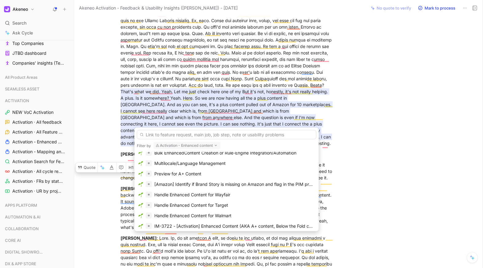
scroll to position [157, 0]
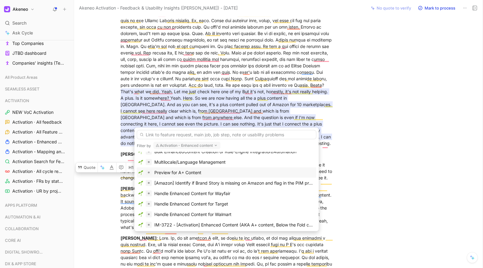
click at [173, 174] on div "Preview for A+ Content" at bounding box center [177, 172] width 47 height 7
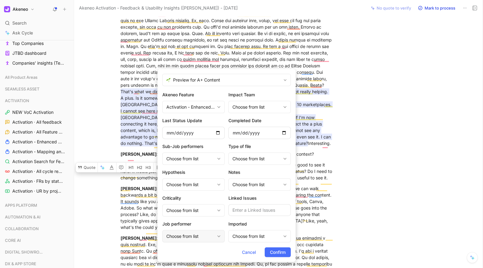
click at [201, 234] on div "Choose from list" at bounding box center [190, 235] width 48 height 7
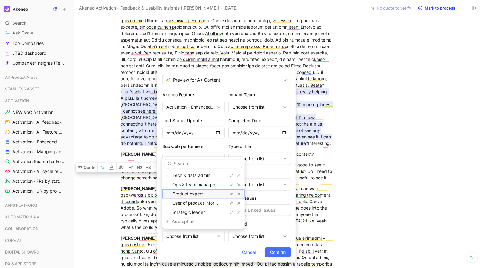
click at [197, 193] on span "Product expert" at bounding box center [187, 193] width 30 height 5
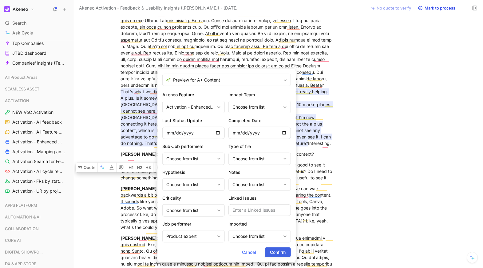
click at [275, 254] on span "Confirm" at bounding box center [278, 251] width 16 height 7
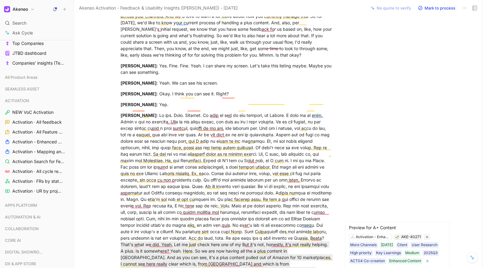
scroll to position [1112, 0]
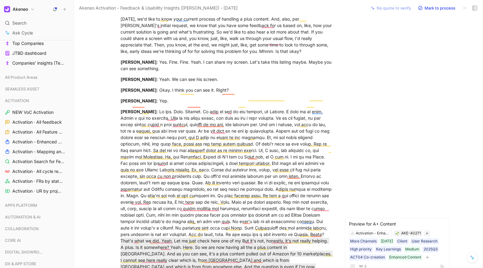
click at [262, 197] on div "Julia That's what we did. Yeah. Let me just check here one of my But it's not, …" at bounding box center [226, 201] width 213 height 187
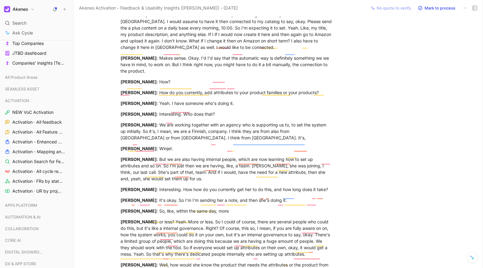
scroll to position [4515, 0]
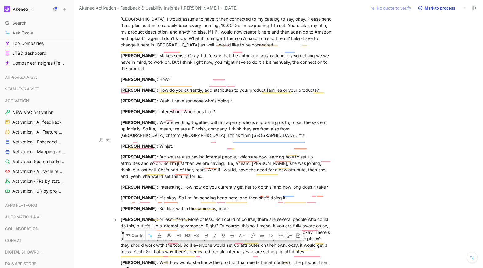
drag, startPoint x: 313, startPoint y: 171, endPoint x: 120, endPoint y: 139, distance: 194.9
click at [120, 216] on div "Julia : or less? Yeah. More or less. So I could of course, there are several pe…" at bounding box center [226, 235] width 213 height 39
click at [140, 230] on button "Quote" at bounding box center [134, 235] width 22 height 10
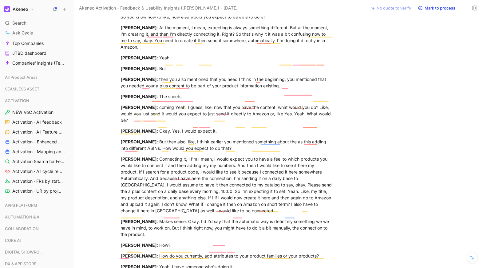
scroll to position [4349, 0]
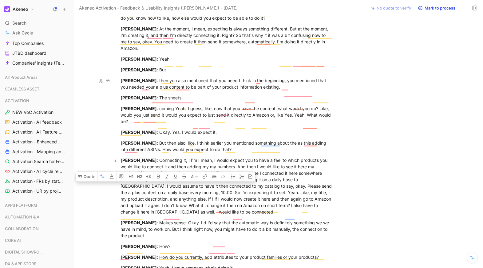
drag, startPoint x: 183, startPoint y: 132, endPoint x: 120, endPoint y: 81, distance: 81.3
click at [120, 155] on p "Julia : Connecting it, I I'm I mean, I would expect you to have a feel to which…" at bounding box center [227, 186] width 236 height 62
click at [92, 171] on button "Quote" at bounding box center [87, 176] width 22 height 10
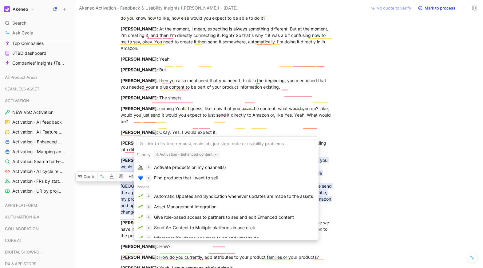
scroll to position [101, 0]
click at [179, 198] on div "Automatic Updates and Syndication whenever updates are made to the assets" at bounding box center [233, 195] width 159 height 7
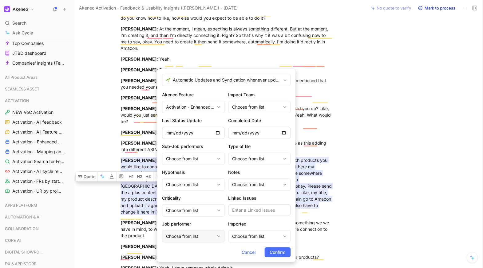
click at [221, 238] on div "Choose from list" at bounding box center [193, 236] width 62 height 12
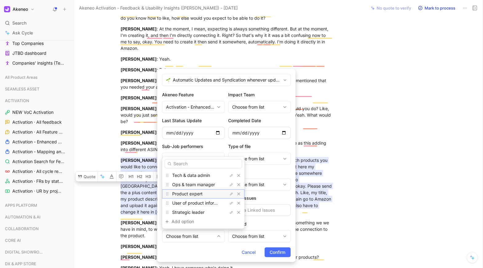
click at [204, 193] on div "Product expert" at bounding box center [195, 193] width 46 height 7
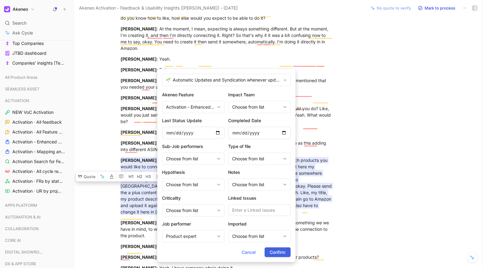
click at [278, 250] on span "Confirm" at bounding box center [277, 251] width 16 height 7
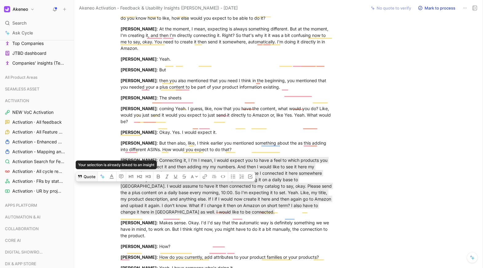
click at [90, 171] on button "Quote" at bounding box center [87, 176] width 22 height 10
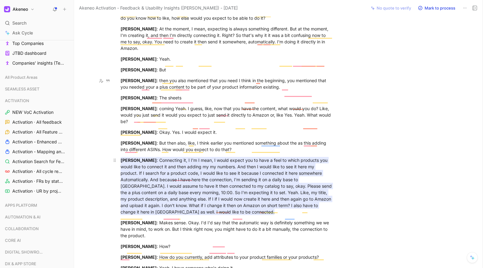
click at [169, 157] on mark "Julia : Connecting it, I I'm I mean, I would expect you to have a feel to which…" at bounding box center [226, 186] width 212 height 58
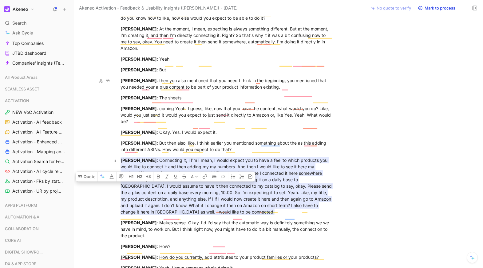
drag, startPoint x: 180, startPoint y: 134, endPoint x: 120, endPoint y: 81, distance: 80.1
click at [120, 157] on div "Julia : Connecting it, I I'm I mean, I would expect you to have a feel to which…" at bounding box center [226, 186] width 213 height 58
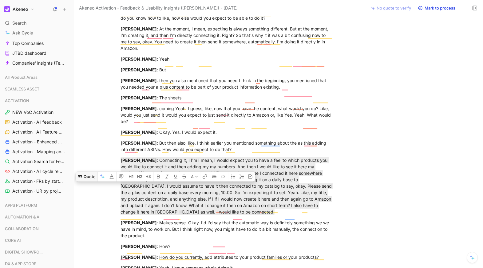
click at [90, 171] on button "Quote" at bounding box center [87, 176] width 22 height 10
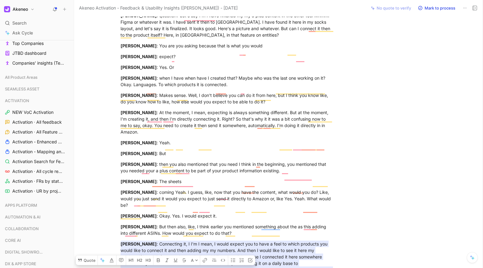
scroll to position [4264, 0]
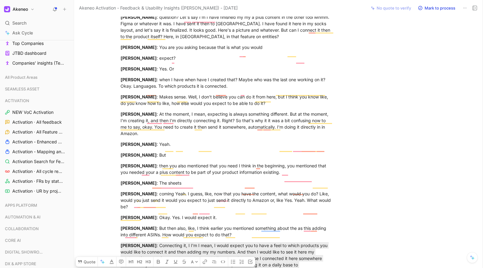
click at [182, 214] on div "Julia : Okay. Yes. I would expect it." at bounding box center [226, 217] width 213 height 6
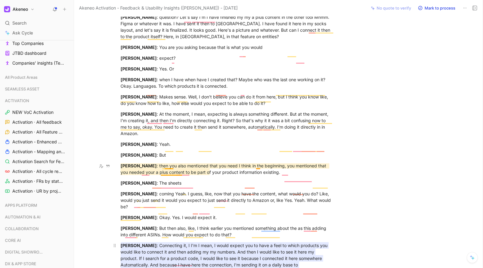
click at [171, 242] on mark "Julia : Connecting it, I I'm I mean, I would expect you to have a feel to which…" at bounding box center [226, 271] width 212 height 58
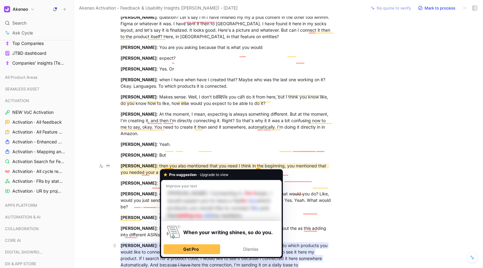
click at [140, 242] on mark "Julia : Connecting it, I I'm I mean, I would expect you to have a feel to which…" at bounding box center [226, 271] width 212 height 58
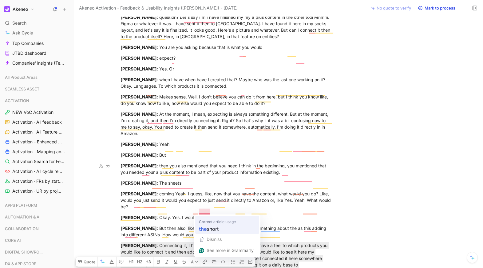
drag, startPoint x: 120, startPoint y: 166, endPoint x: 199, endPoint y: 217, distance: 94.1
click at [199, 217] on html "Akeneo Search ⌘ K Ask Cycle Workspace Home G then H Feedback G then F Requests …" at bounding box center [241, 134] width 483 height 268
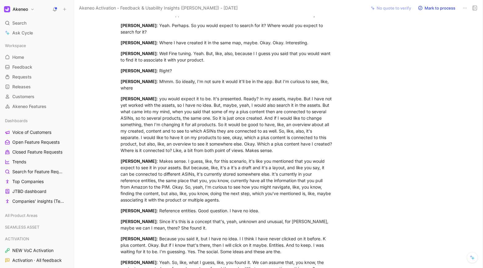
scroll to position [3748, 0]
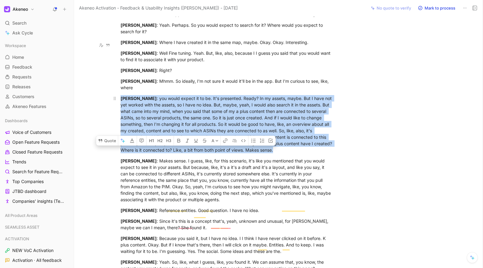
drag, startPoint x: 266, startPoint y: 99, endPoint x: 120, endPoint y: 47, distance: 154.7
click at [120, 95] on div "[PERSON_NAME] : you would expect it to be. It's presented. Ready? In my assets,…" at bounding box center [226, 124] width 213 height 58
click at [104, 135] on button "Quote" at bounding box center [107, 140] width 22 height 10
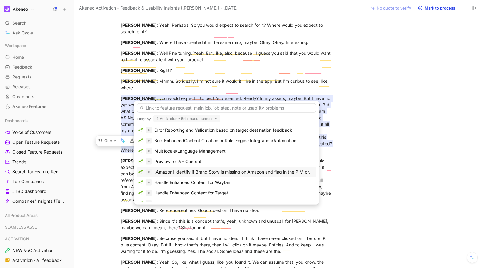
scroll to position [178, 0]
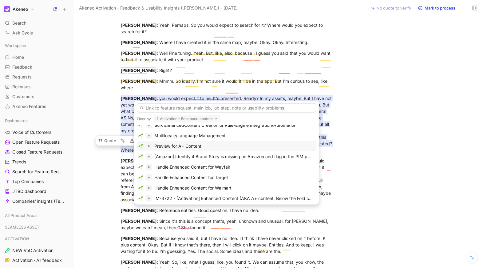
click at [184, 147] on div "Preview for A+ Content" at bounding box center [177, 145] width 47 height 7
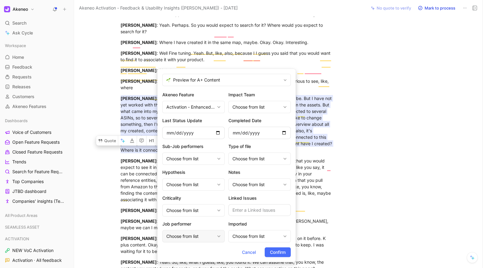
click at [217, 233] on div "Choose from list" at bounding box center [193, 236] width 62 height 12
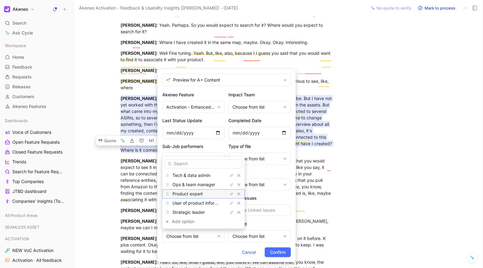
click at [196, 192] on span "Product expert" at bounding box center [187, 193] width 30 height 5
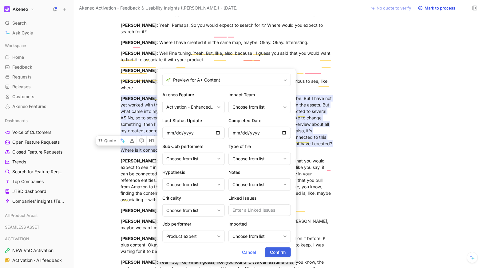
click at [274, 251] on span "Confirm" at bounding box center [278, 251] width 16 height 7
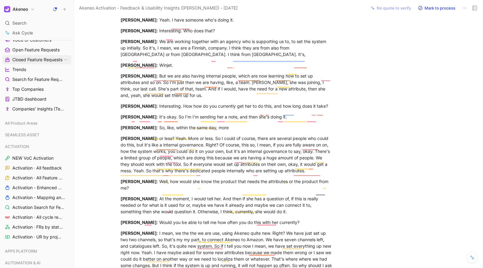
scroll to position [107, 0]
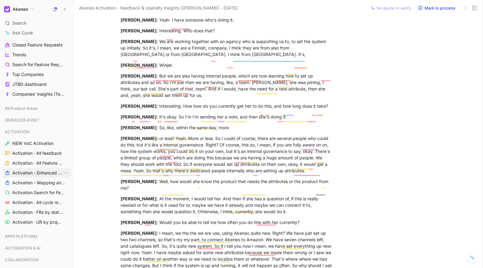
click at [38, 175] on span "Activation - Enhanced Content" at bounding box center [37, 173] width 50 height 6
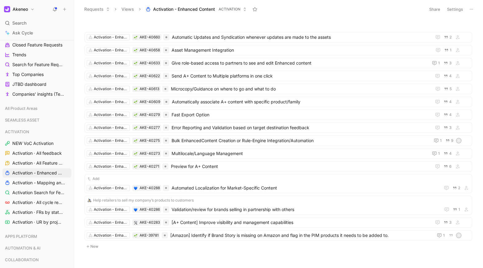
click at [55, 12] on button at bounding box center [54, 9] width 9 height 9
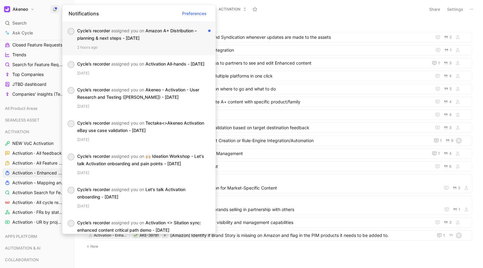
click at [117, 39] on div "Cycle’s recorder assigned you on Amazon A+ Distribution – planning & next steps…" at bounding box center [141, 34] width 128 height 15
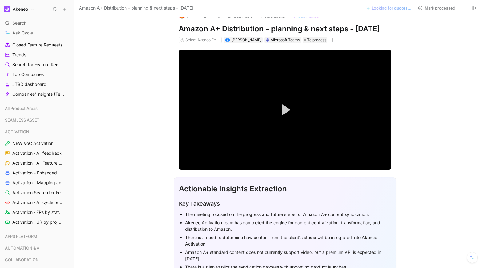
scroll to position [22, 0]
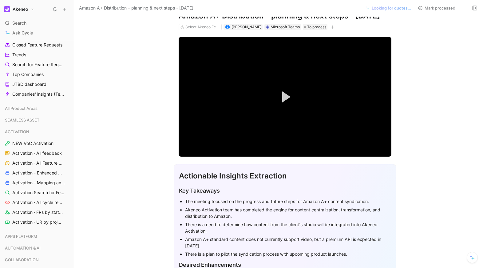
click at [193, 30] on div "Select Akeneo Features" at bounding box center [199, 27] width 43 height 6
click at [196, 30] on div "Select Akeneo Features" at bounding box center [202, 27] width 34 height 6
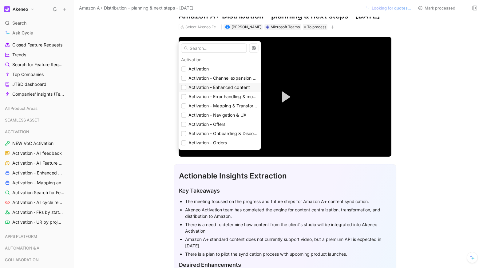
click at [206, 85] on span "Activation - Enhanced content" at bounding box center [218, 86] width 61 height 5
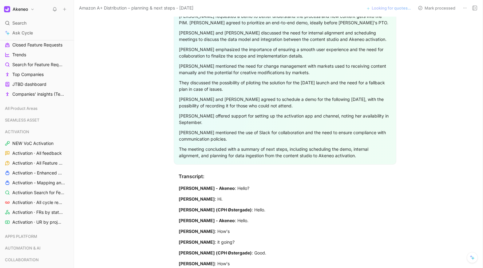
scroll to position [1391, 0]
click at [32, 9] on button "Akeneo" at bounding box center [18, 9] width 33 height 9
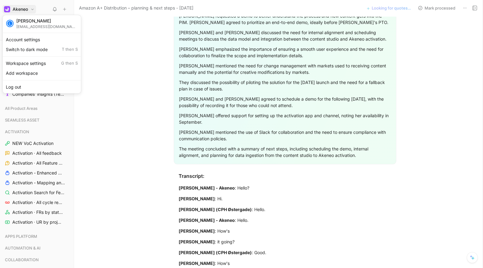
click at [140, 100] on div at bounding box center [241, 134] width 483 height 268
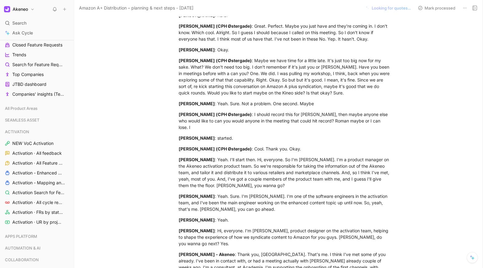
scroll to position [1837, 0]
click at [23, 21] on span "Search" at bounding box center [19, 22] width 14 height 7
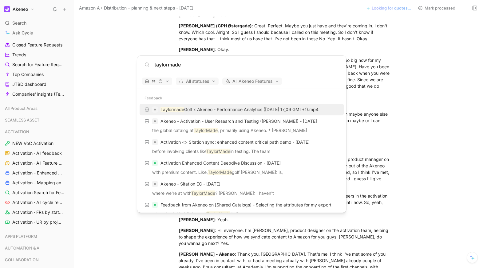
type input "taylormade"
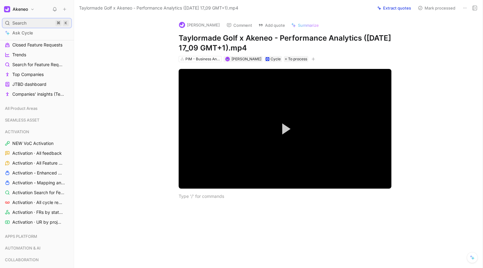
click at [24, 21] on span "Search" at bounding box center [19, 22] width 14 height 7
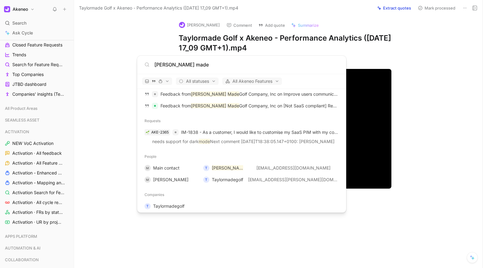
scroll to position [357, 0]
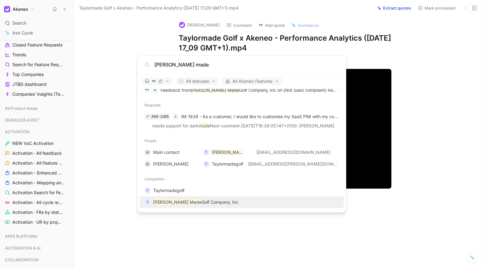
type input "taylor made"
click at [201, 199] on span "Golf Company, Inc" at bounding box center [219, 201] width 37 height 5
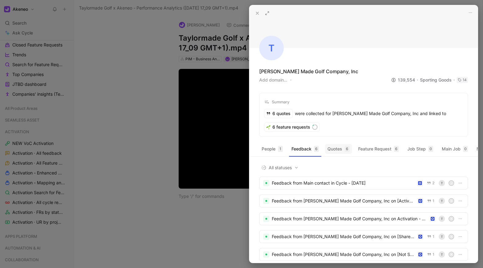
click at [334, 144] on button "Quotes 6" at bounding box center [338, 149] width 27 height 10
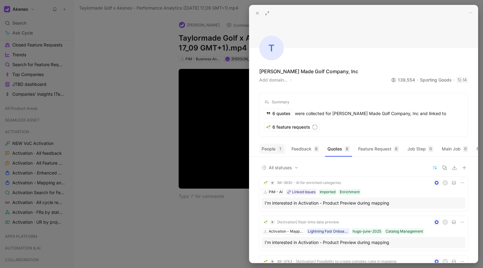
click at [280, 146] on div "1" at bounding box center [280, 149] width 5 height 6
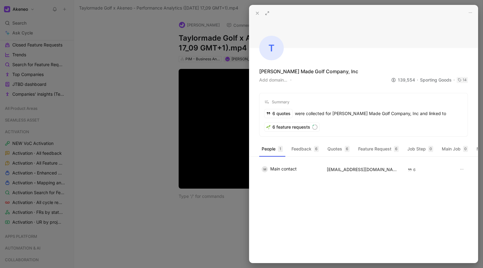
click at [99, 174] on div at bounding box center [241, 134] width 483 height 268
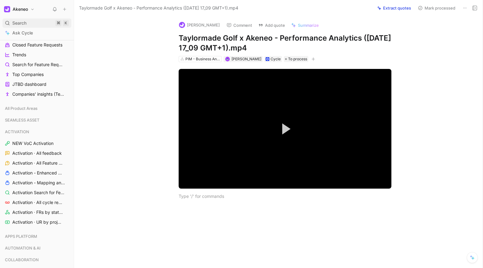
click at [38, 21] on div "Search ⌘ K" at bounding box center [36, 22] width 69 height 9
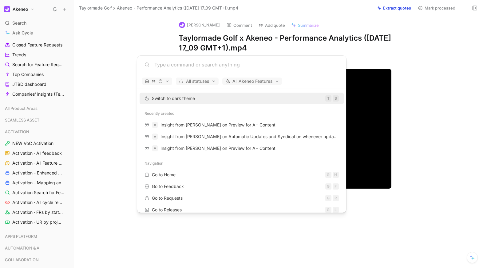
click at [38, 22] on body "Akeneo Search ⌘ K Ask Cycle Workspace Home G then H Feedback G then F Requests …" at bounding box center [241, 134] width 483 height 268
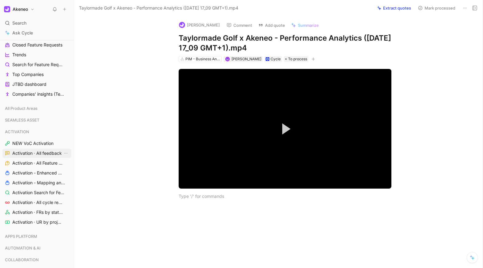
click at [32, 151] on span "Activation · All feedback" at bounding box center [36, 153] width 49 height 6
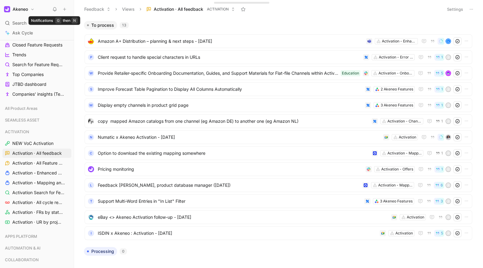
click at [54, 7] on icon at bounding box center [54, 9] width 5 height 5
click at [25, 25] on span "Search" at bounding box center [19, 22] width 14 height 7
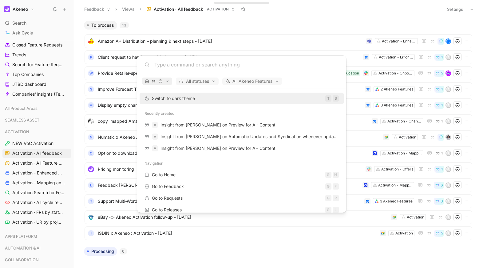
click at [153, 81] on icon "button" at bounding box center [153, 81] width 4 height 4
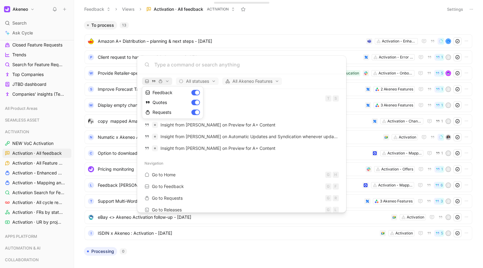
click at [153, 81] on div at bounding box center [241, 134] width 483 height 268
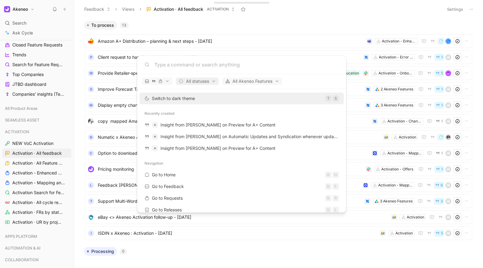
click at [195, 81] on span "All statuses" at bounding box center [196, 80] width 37 height 7
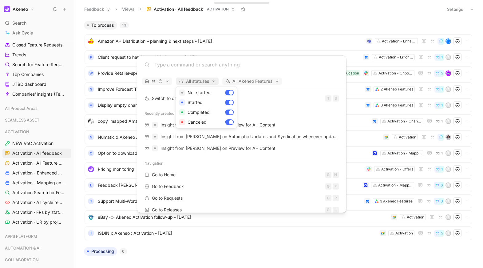
click at [195, 81] on div at bounding box center [241, 134] width 483 height 268
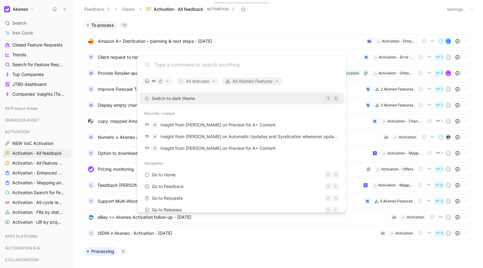
click at [241, 80] on span "All Akeneo Features" at bounding box center [252, 80] width 54 height 7
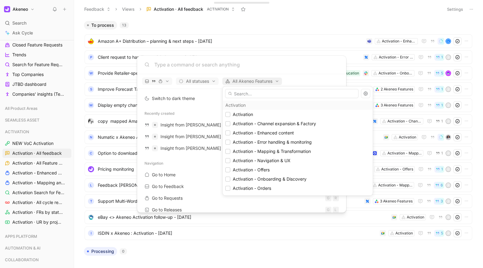
click at [241, 80] on div at bounding box center [241, 134] width 483 height 268
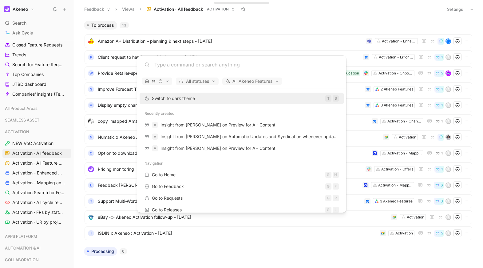
scroll to position [43, 0]
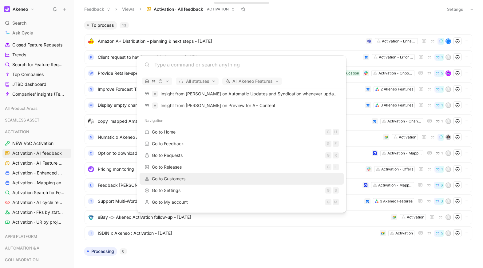
click at [181, 176] on span "Go to Customers" at bounding box center [168, 178] width 33 height 5
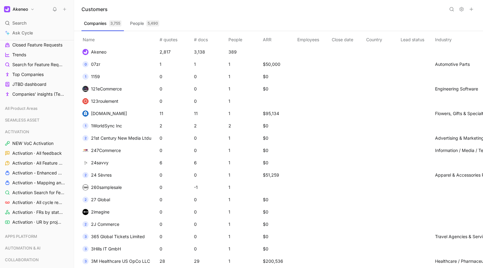
click at [452, 10] on use at bounding box center [451, 9] width 4 height 4
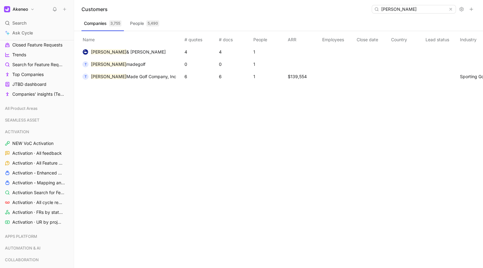
type input "taylor"
click at [142, 65] on td "T Taylor madegolf" at bounding box center [131, 64] width 104 height 12
click at [126, 64] on span "madegolf" at bounding box center [135, 63] width 19 height 5
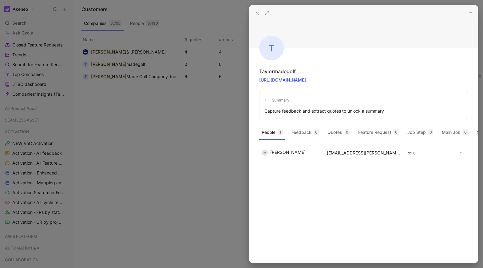
click at [108, 64] on div at bounding box center [241, 134] width 483 height 268
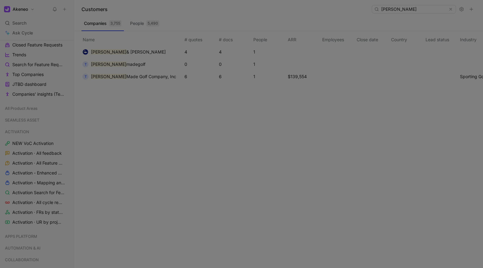
click at [126, 75] on span "Made Golf Company, Inc" at bounding box center [151, 76] width 50 height 5
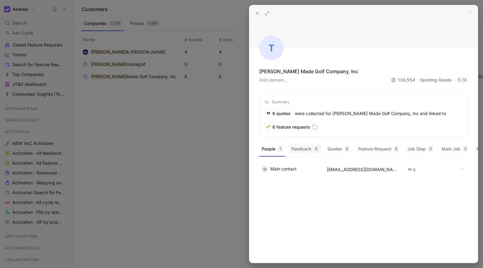
click at [305, 148] on button "Feedback 6" at bounding box center [305, 149] width 32 height 10
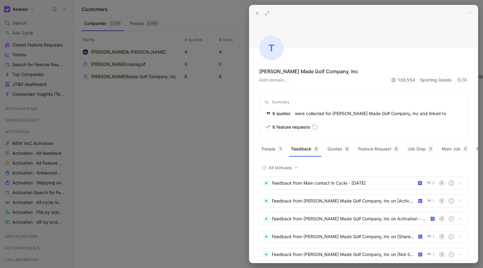
click at [397, 116] on div "6 quotes were collected for Taylor Made Golf Company, Inc and linked to" at bounding box center [355, 113] width 182 height 9
click at [402, 108] on div "Summary 6 quotes were collected for Taylor Made Golf Company, Inc and linked to…" at bounding box center [363, 115] width 209 height 44
click at [170, 163] on div at bounding box center [241, 134] width 483 height 268
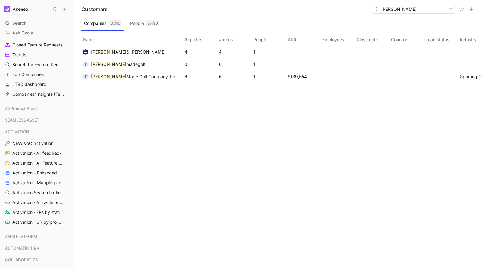
click at [131, 52] on td "Taylor & Francis" at bounding box center [131, 52] width 104 height 12
click at [115, 54] on span "Taylor & Francis" at bounding box center [128, 51] width 75 height 7
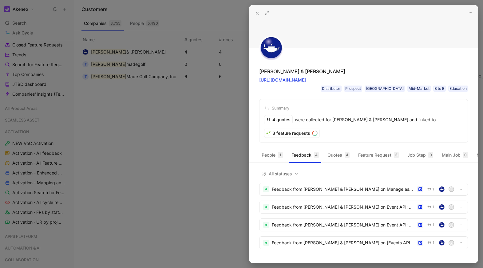
click at [115, 54] on div at bounding box center [241, 134] width 483 height 268
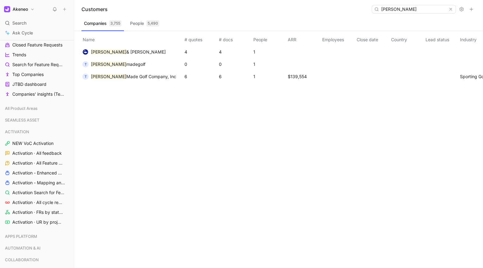
click at [138, 133] on div "Name # quotes # docs People ARR Employees Close date Country Lead status Indust…" at bounding box center [281, 149] width 404 height 237
click at [145, 24] on button "People 5,490" at bounding box center [144, 23] width 34 height 10
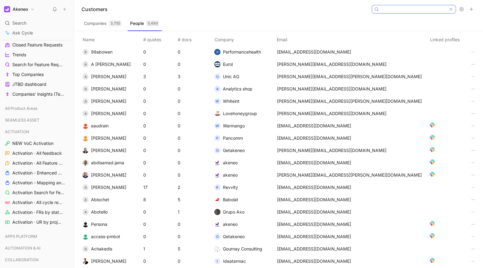
click at [414, 10] on input at bounding box center [412, 9] width 69 height 8
paste input "matt.bodman@taylormadegolf.com"
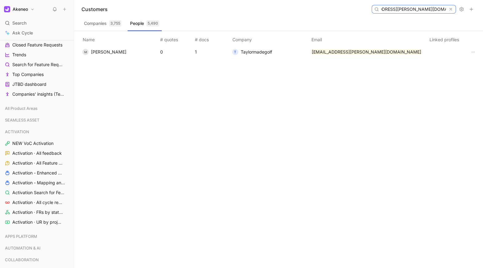
type input "matt.bodman@taylormadegolf.com"
click at [308, 52] on td "T Taylormadegolf" at bounding box center [269, 52] width 80 height 12
click at [334, 52] on mark "matt.bodman@taylormadegolf.com" at bounding box center [365, 51] width 109 height 5
click at [114, 53] on span "Matt Bodman" at bounding box center [108, 51] width 35 height 5
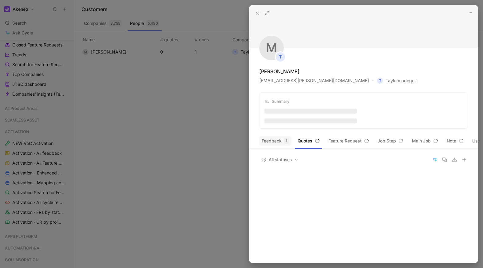
click at [275, 139] on button "Feedback 1" at bounding box center [275, 141] width 32 height 10
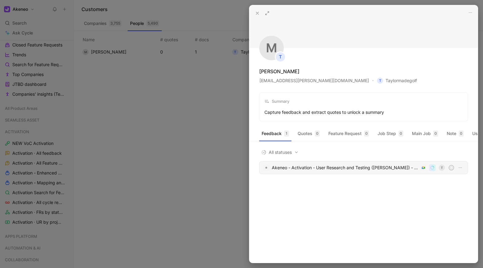
click at [291, 169] on div "Akeneo - Activation - User Research and Testing (Matt Bodman) - 8/14/2025" at bounding box center [345, 167] width 146 height 7
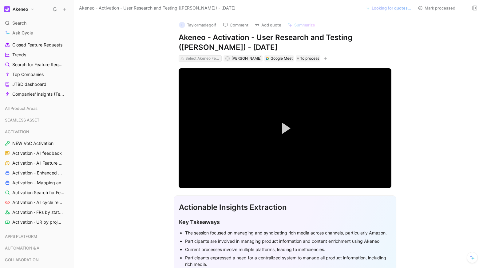
click at [204, 61] on div "Select Akeneo Features" at bounding box center [202, 58] width 34 height 6
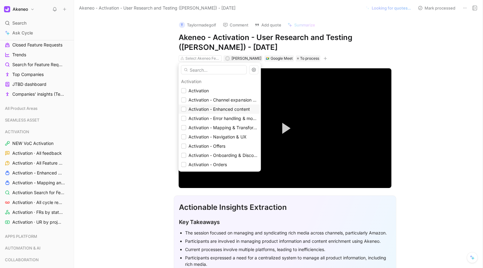
click at [183, 110] on icon at bounding box center [183, 109] width 3 height 2
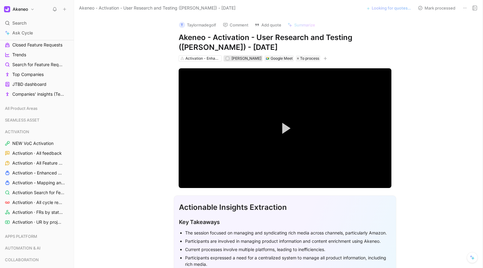
click at [243, 58] on span "Ronan Garrec" at bounding box center [246, 58] width 30 height 5
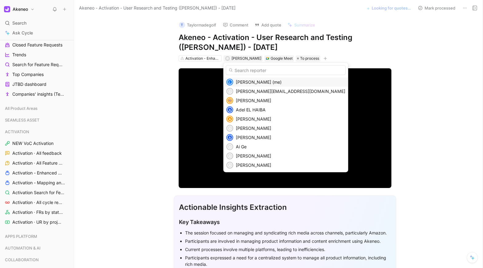
click at [253, 82] on span "Lola Salehu (me)" at bounding box center [259, 81] width 46 height 5
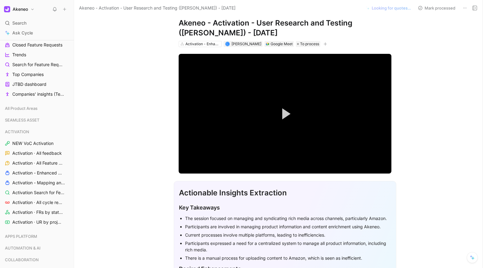
scroll to position [21, 0]
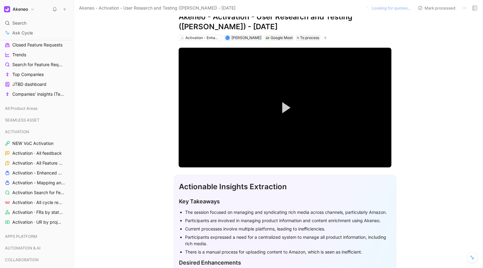
click at [323, 38] on icon "button" at bounding box center [324, 38] width 3 height 0
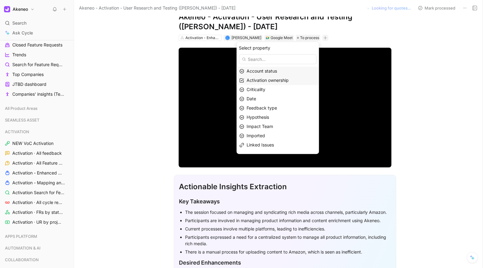
click at [274, 80] on span "Activation ownership" at bounding box center [267, 79] width 42 height 5
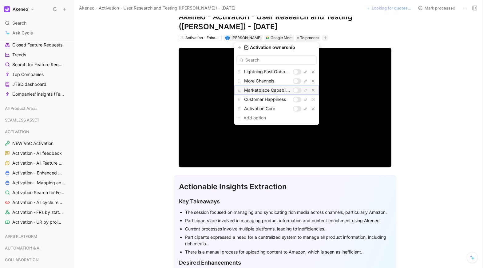
click at [291, 90] on div "Marketplace Capabilities" at bounding box center [276, 89] width 85 height 9
click at [238, 46] on icon "button" at bounding box center [239, 47] width 4 height 4
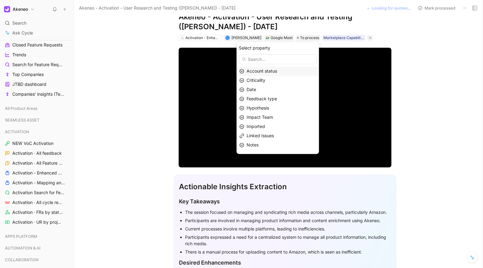
click at [273, 74] on div "Account status" at bounding box center [280, 70] width 69 height 7
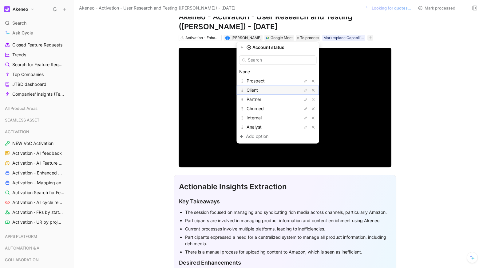
click at [269, 89] on div "Client" at bounding box center [269, 89] width 46 height 7
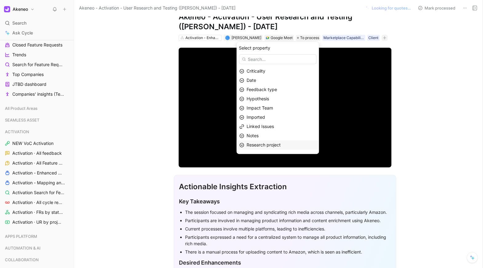
click at [268, 144] on span "Research project" at bounding box center [263, 144] width 34 height 5
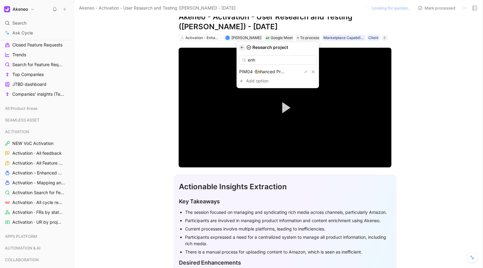
type input "enh"
click at [244, 46] on icon "button" at bounding box center [242, 47] width 4 height 4
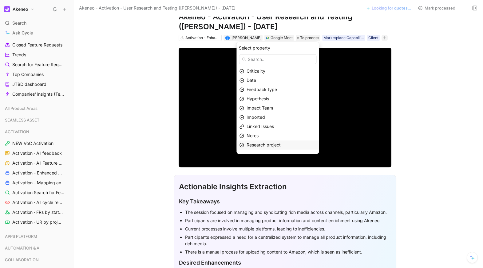
click at [263, 147] on span "Research project" at bounding box center [263, 144] width 34 height 5
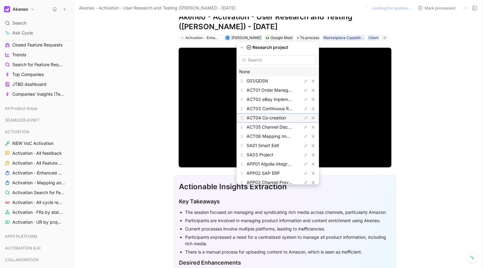
click at [278, 119] on span "ACT04 Co-creation" at bounding box center [265, 117] width 39 height 5
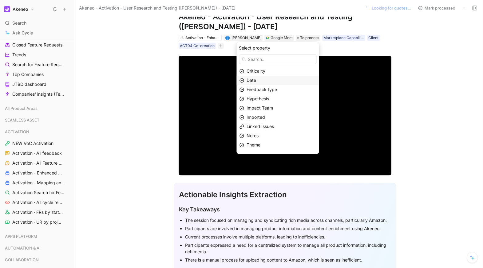
click at [256, 80] on span "Date" at bounding box center [251, 79] width 10 height 5
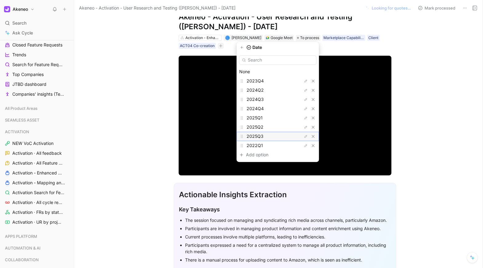
click at [259, 137] on span "2025Q3" at bounding box center [254, 135] width 17 height 5
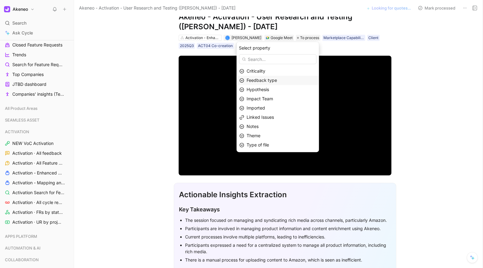
click at [257, 80] on span "Feedback type" at bounding box center [261, 79] width 30 height 5
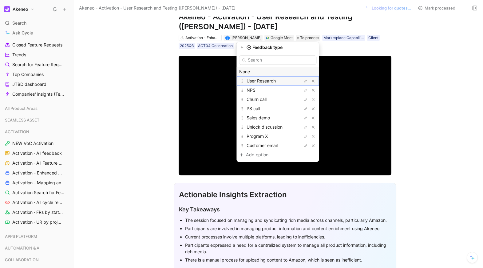
click at [262, 83] on div "User Research" at bounding box center [269, 80] width 46 height 7
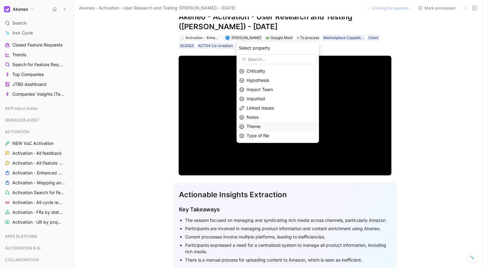
drag, startPoint x: 261, startPoint y: 132, endPoint x: 260, endPoint y: 124, distance: 7.4
click at [260, 124] on div "Criticality Hypothesis Impact Team Imported Linked Issues Notes Theme Type of f…" at bounding box center [277, 103] width 82 height 74
click at [260, 124] on span "Theme" at bounding box center [253, 125] width 14 height 5
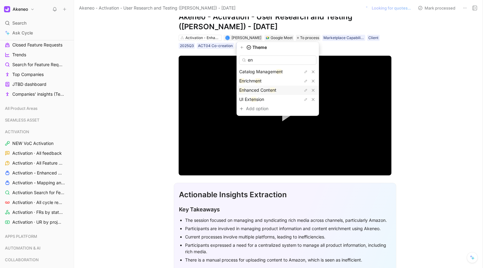
type input "en"
click at [261, 92] on span "hanced Cont" at bounding box center [257, 89] width 26 height 5
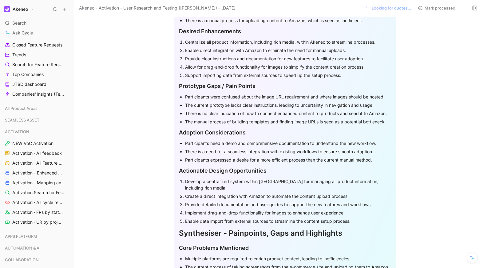
scroll to position [260, 0]
click at [201, 102] on div "The current prototype lacks clear instructions, leading to uncertainty in navig…" at bounding box center [288, 104] width 206 height 6
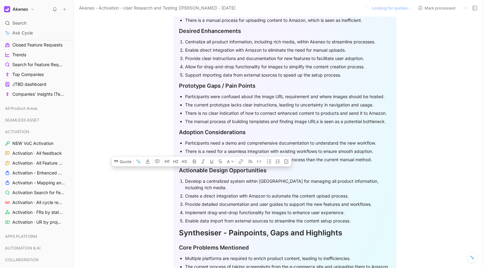
click at [201, 102] on div "The current prototype lacks clear instructions, leading to uncertainty in navig…" at bounding box center [288, 104] width 206 height 6
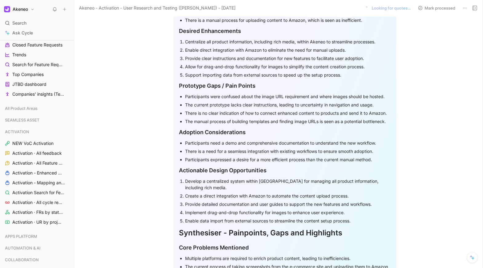
click at [201, 102] on div "The current prototype lacks clear instructions, leading to uncertainty in navig…" at bounding box center [288, 104] width 206 height 6
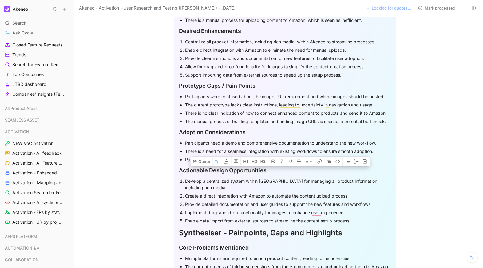
click at [201, 102] on div "The current prototype lacks clear instructions, leading to uncertainty in navig…" at bounding box center [288, 104] width 206 height 6
click at [195, 159] on icon at bounding box center [195, 160] width 4 height 3
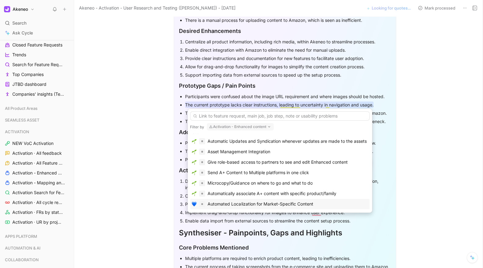
scroll to position [51, 0]
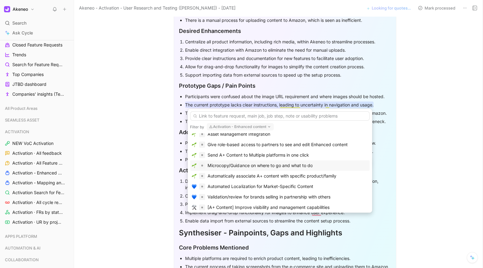
click at [231, 168] on div "Microcopy/Guidance on where to go and what to do" at bounding box center [259, 165] width 105 height 7
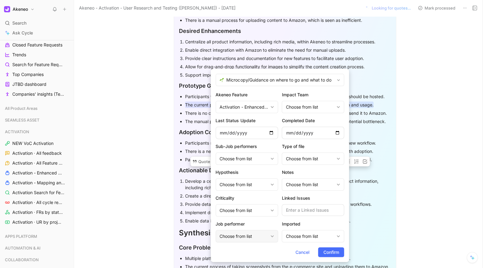
click at [269, 235] on div "Choose from list" at bounding box center [246, 236] width 62 height 12
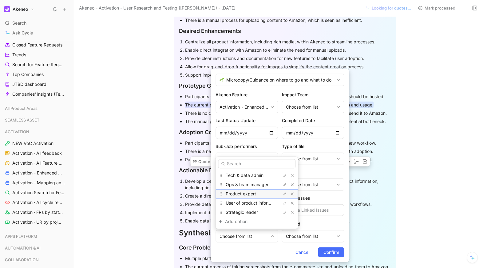
click at [249, 197] on div "Product expert" at bounding box center [248, 193] width 46 height 7
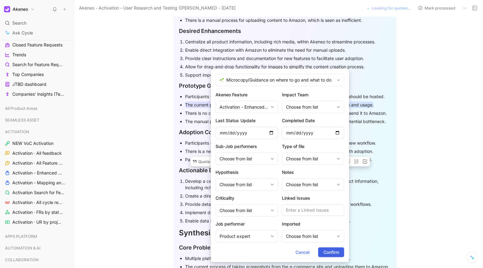
click at [331, 252] on span "Confirm" at bounding box center [331, 251] width 16 height 7
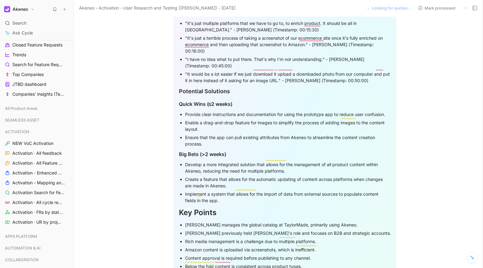
scroll to position [556, 0]
click at [286, 119] on div "Enable a drag-and-drop feature for images to simplify the process of adding ima…" at bounding box center [288, 125] width 206 height 13
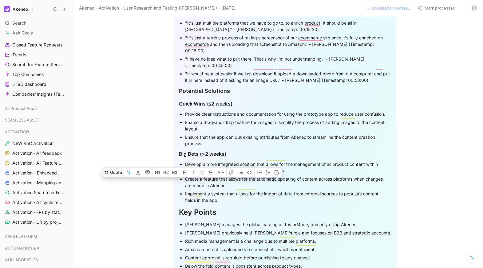
click at [117, 167] on button "Quote" at bounding box center [113, 172] width 22 height 10
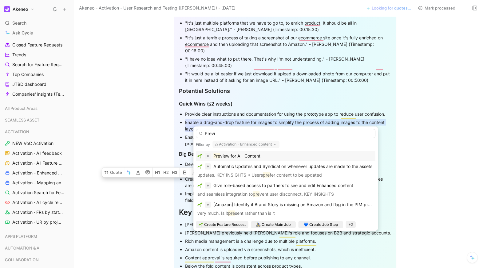
scroll to position [0, 0]
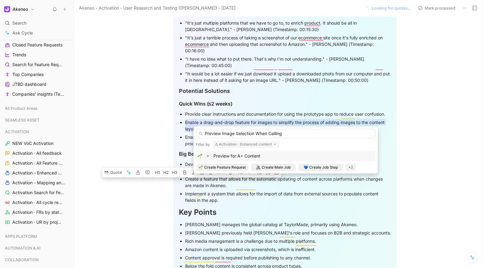
click at [217, 134] on input "Preview Image Selection When Calling" at bounding box center [285, 133] width 179 height 9
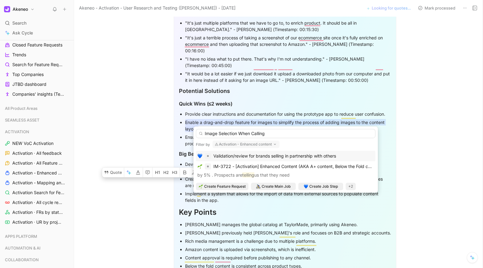
click at [236, 134] on input "Image Selection When Calling" at bounding box center [285, 133] width 179 height 9
click at [284, 132] on input "Image Selection Preview When Calling" at bounding box center [285, 133] width 179 height 9
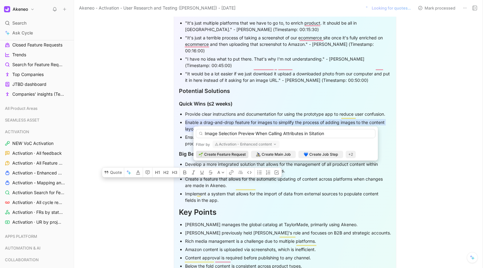
type input "Image Selection Preview When Calling Attributes in Sitation"
click at [229, 157] on span "Create Feature Request" at bounding box center [224, 154] width 41 height 6
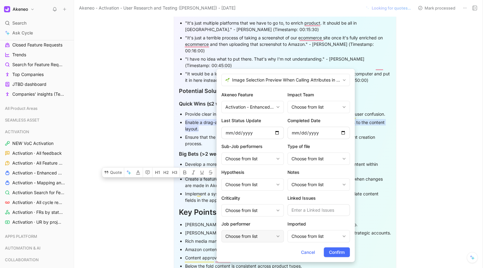
click at [254, 236] on div "Choose from list" at bounding box center [249, 235] width 48 height 7
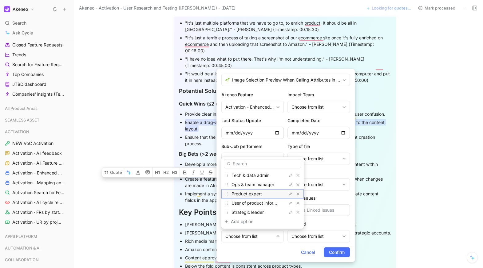
click at [254, 195] on span "Product expert" at bounding box center [246, 193] width 30 height 5
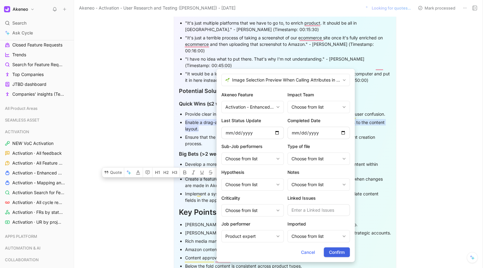
click at [336, 251] on span "Confirm" at bounding box center [337, 251] width 16 height 7
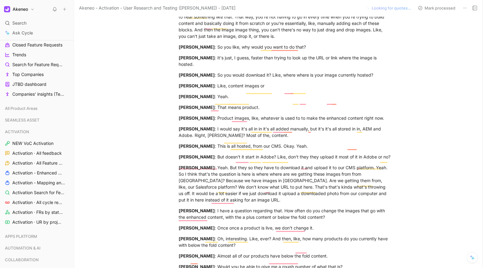
scroll to position [3087, 0]
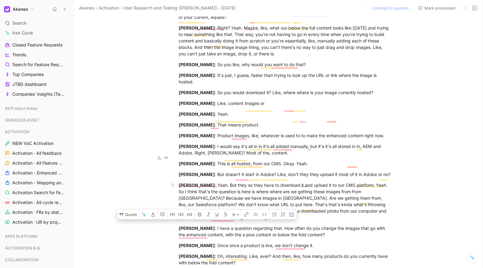
drag, startPoint x: 237, startPoint y: 192, endPoint x: 211, endPoint y: 158, distance: 43.8
click at [211, 182] on div "Henry Mitchell : Yeah. But they so they have to download it and upload it to ou…" at bounding box center [284, 201] width 213 height 39
click at [133, 209] on button "Quote" at bounding box center [128, 214] width 22 height 10
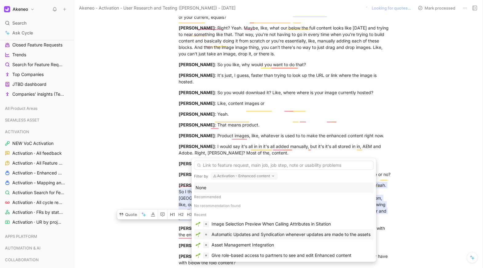
scroll to position [13, 0]
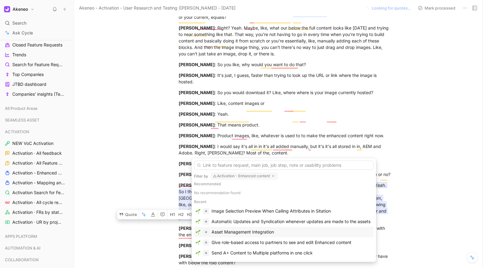
click at [219, 230] on div "Asset Management Integration" at bounding box center [242, 231] width 62 height 7
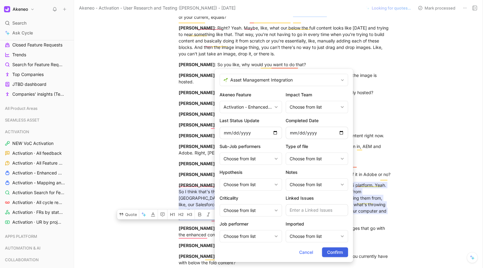
click at [330, 248] on span "Confirm" at bounding box center [335, 251] width 16 height 7
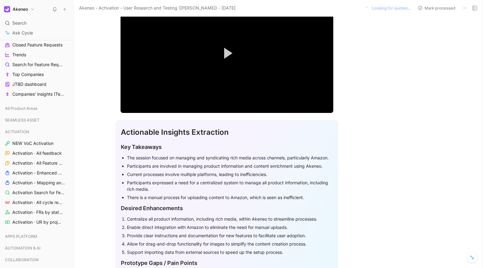
scroll to position [0, 0]
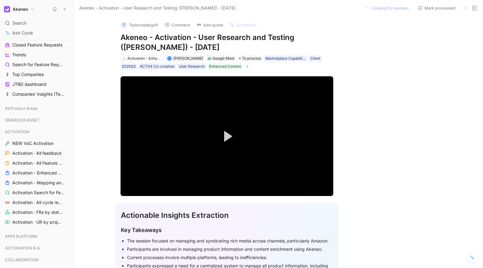
click at [239, 61] on div "Activation - Enhanced content L Lola Salehu Google Meet To process Marketplace …" at bounding box center [227, 62] width 214 height 15
click at [242, 60] on span "To process" at bounding box center [251, 58] width 19 height 6
click at [465, 6] on icon at bounding box center [464, 8] width 5 height 5
click at [242, 58] on span "To process" at bounding box center [251, 58] width 19 height 6
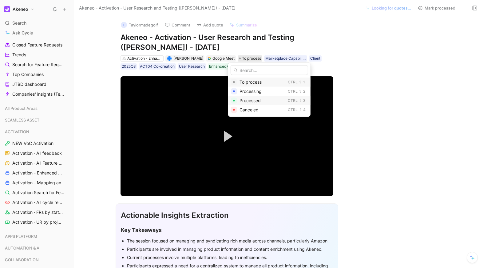
click at [251, 100] on span "Processed" at bounding box center [249, 100] width 21 height 5
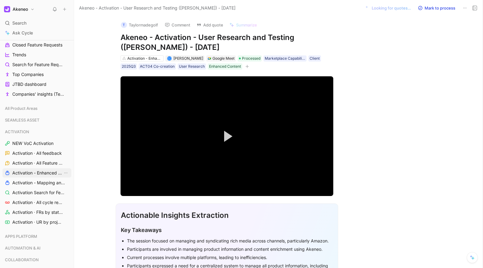
click at [30, 175] on span "Activation - Enhanced Content" at bounding box center [37, 173] width 50 height 6
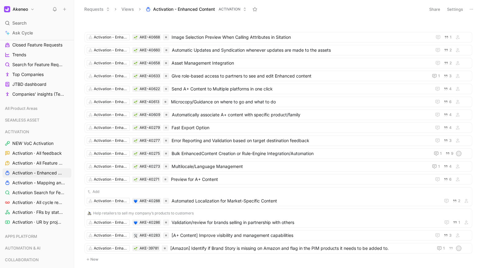
click at [453, 9] on button "Settings" at bounding box center [455, 9] width 22 height 9
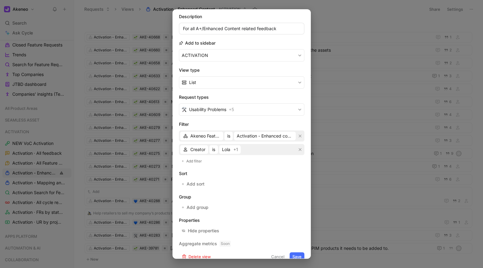
scroll to position [42, 0]
click at [276, 86] on button "List" at bounding box center [241, 82] width 125 height 12
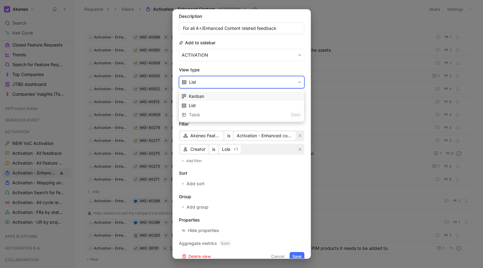
click at [268, 100] on div "Kanban" at bounding box center [240, 96] width 125 height 9
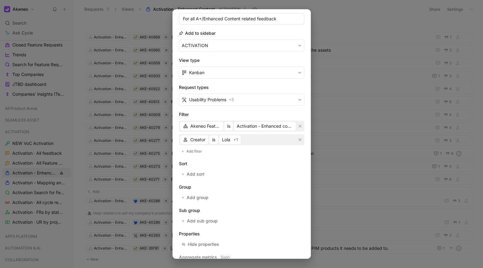
scroll to position [56, 0]
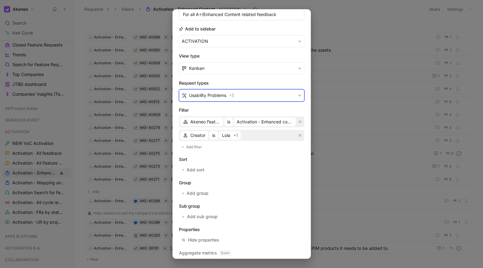
click at [268, 99] on button "Usability Problems + 5" at bounding box center [241, 95] width 125 height 12
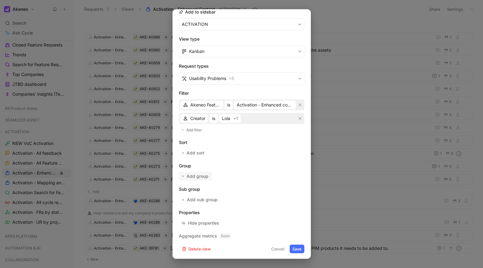
click at [197, 177] on span "Add group" at bounding box center [197, 175] width 22 height 7
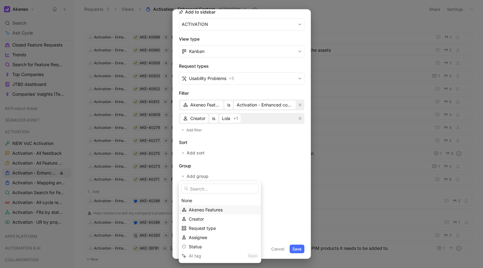
click at [195, 206] on div "Akeneo Features" at bounding box center [223, 209] width 69 height 7
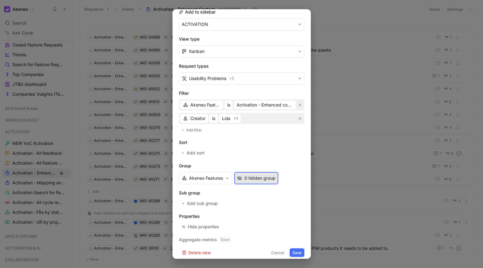
click at [249, 180] on div "0 hidden group" at bounding box center [259, 177] width 31 height 7
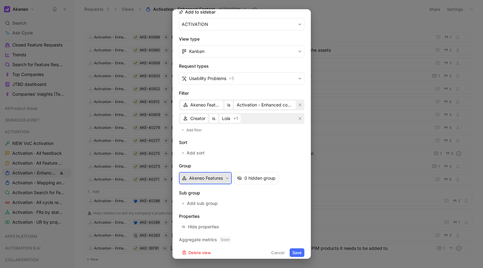
click at [216, 173] on button "Akeneo Features" at bounding box center [205, 178] width 53 height 12
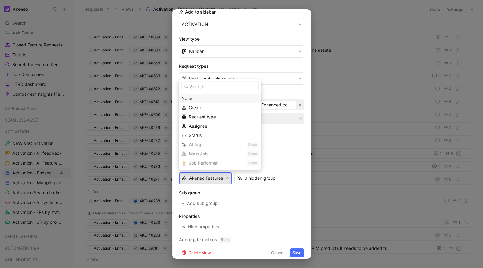
click at [190, 95] on div "None" at bounding box center [219, 98] width 77 height 7
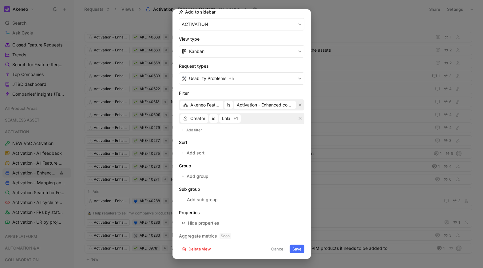
click at [202, 197] on div "Add sub group" at bounding box center [200, 199] width 42 height 9
click at [188, 197] on div "Add sub group" at bounding box center [200, 199] width 42 height 9
click at [181, 201] on div "Add sub group" at bounding box center [200, 199] width 42 height 9
click at [181, 198] on div "Add sub group" at bounding box center [200, 199] width 42 height 9
click at [199, 220] on div "Hide properties" at bounding box center [203, 222] width 31 height 7
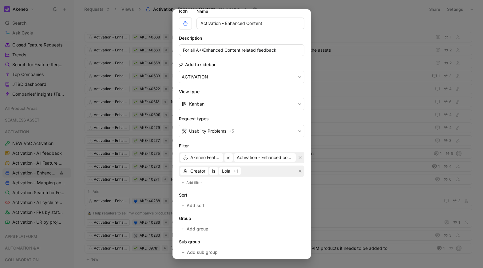
scroll to position [15, 0]
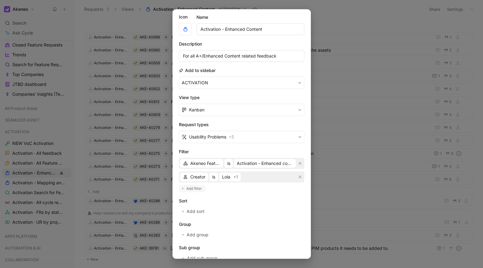
click at [193, 187] on span "Add filter" at bounding box center [194, 188] width 16 height 6
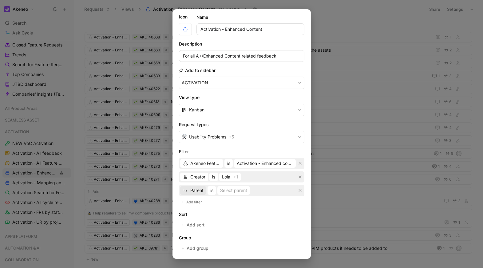
click at [196, 189] on span "Parent" at bounding box center [196, 189] width 13 height 7
click at [228, 192] on div "Select parent" at bounding box center [233, 189] width 27 height 7
click at [197, 192] on span "Parent" at bounding box center [196, 189] width 13 height 7
click at [299, 189] on icon "button" at bounding box center [299, 190] width 3 height 3
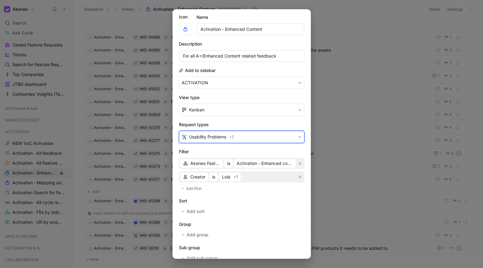
click at [258, 134] on button "Usability Problems + 5" at bounding box center [241, 137] width 125 height 12
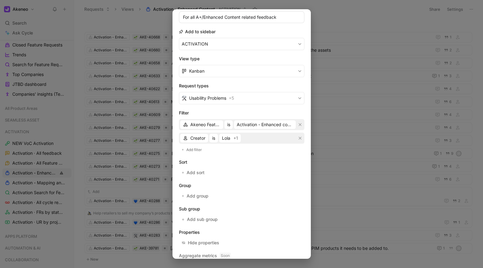
scroll to position [73, 0]
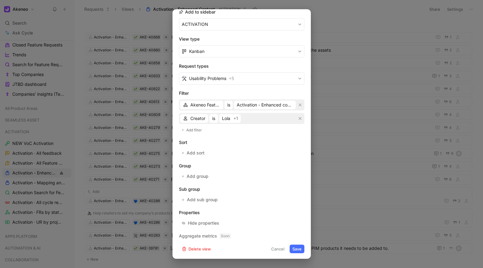
click at [297, 243] on form "Icon Name Activation - Enhanced Content Description For all A+/Enhanced Content…" at bounding box center [241, 104] width 125 height 298
click at [297, 245] on button "Save" at bounding box center [296, 248] width 15 height 9
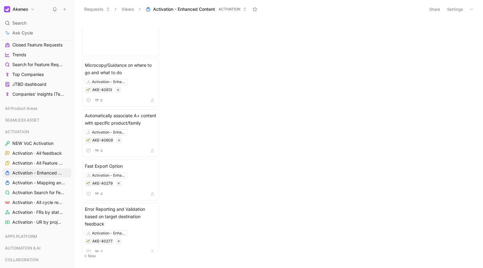
scroll to position [0, 0]
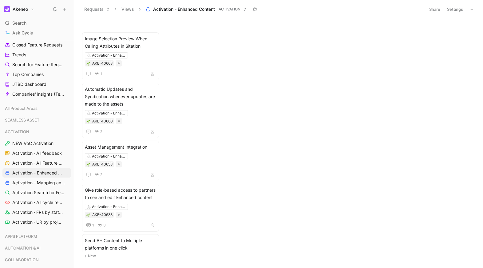
click at [457, 12] on button "Settings" at bounding box center [455, 9] width 22 height 9
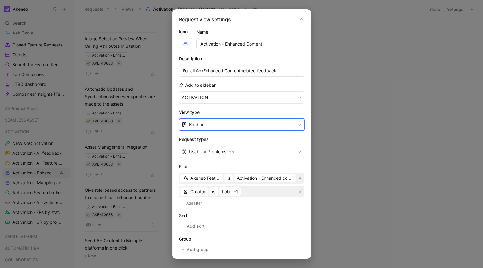
click at [241, 127] on button "Kanban" at bounding box center [241, 124] width 125 height 12
click at [240, 149] on div "List" at bounding box center [245, 147] width 112 height 7
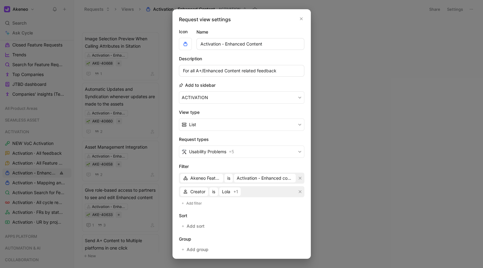
scroll to position [50, 0]
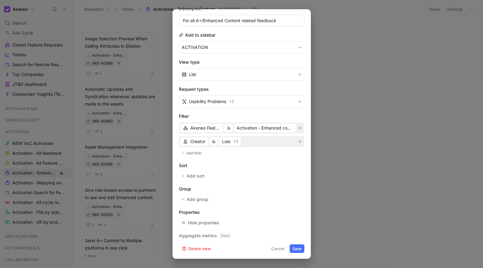
click at [300, 247] on button "Save" at bounding box center [296, 248] width 15 height 9
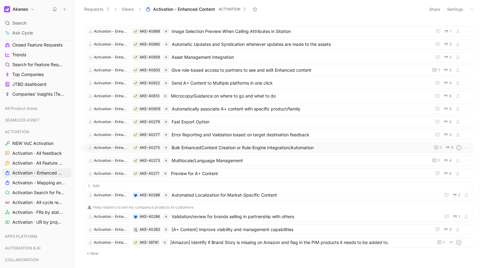
scroll to position [0, 0]
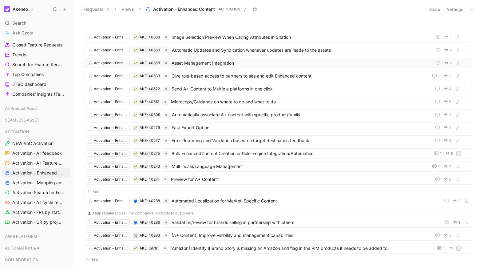
click at [236, 66] on div "Activation - Enhanced content AKE-40658 Asset Management Integration 2" at bounding box center [277, 63] width 387 height 10
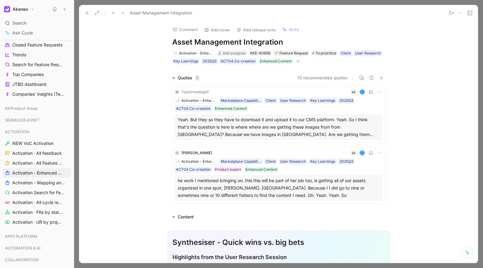
click at [194, 28] on button "Comment" at bounding box center [185, 29] width 31 height 9
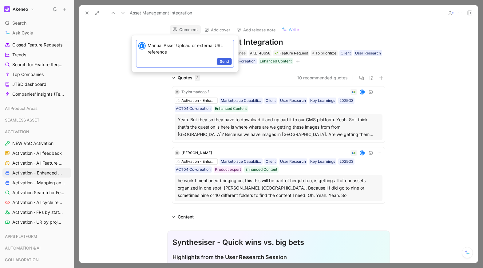
click at [225, 64] on span "Send" at bounding box center [224, 61] width 9 height 6
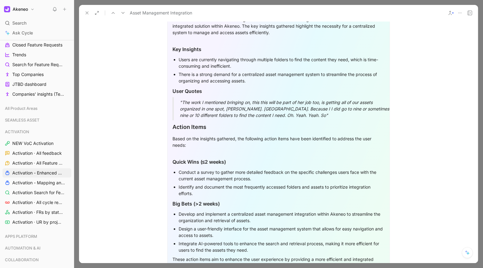
scroll to position [419, 0]
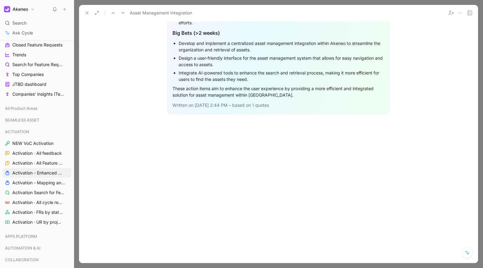
click at [225, 127] on div at bounding box center [278, 164] width 398 height 80
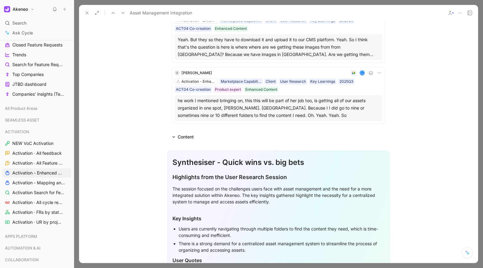
scroll to position [0, 0]
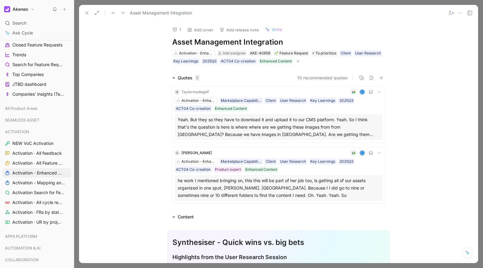
click at [209, 79] on div "10 recommended quotes" at bounding box center [295, 77] width 180 height 7
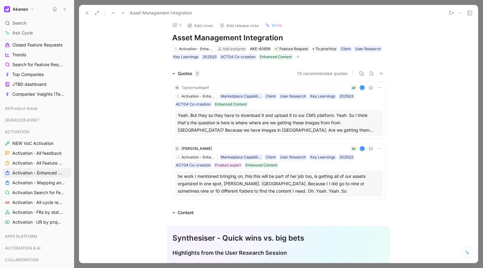
scroll to position [4, 3]
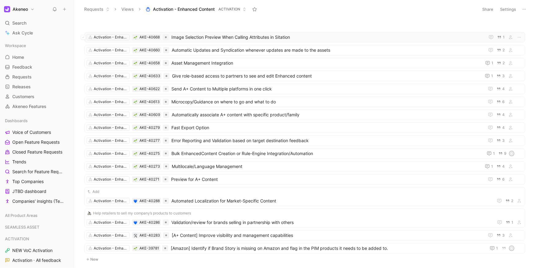
click at [234, 38] on span "Image Selection Preview When Calling Attributes in Sitation" at bounding box center [326, 36] width 311 height 7
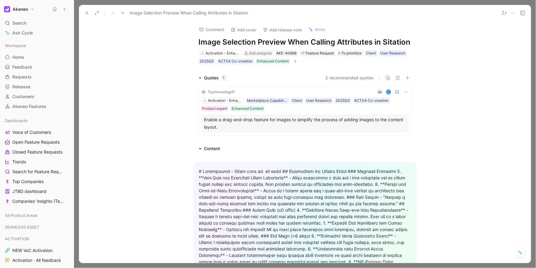
click at [514, 11] on icon at bounding box center [512, 12] width 5 height 5
click at [503, 12] on use at bounding box center [503, 13] width 3 height 4
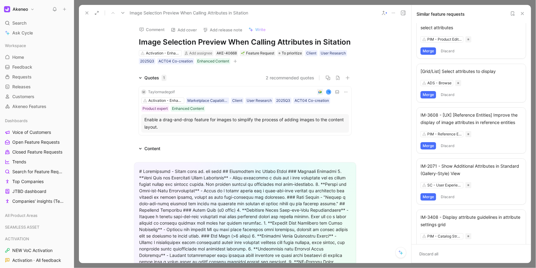
scroll to position [63, 0]
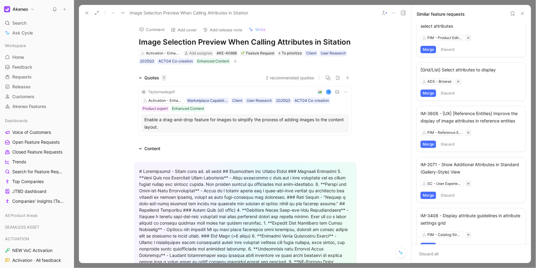
click at [430, 146] on button "Merge" at bounding box center [428, 143] width 16 height 7
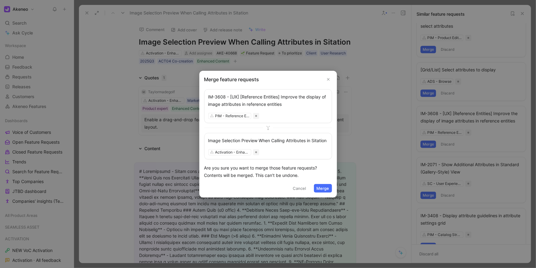
drag, startPoint x: 324, startPoint y: 192, endPoint x: 335, endPoint y: 100, distance: 92.4
click at [334, 100] on div "Merge feature requests IM-3608 - [UX] [Reference Entities] Improve the display …" at bounding box center [268, 133] width 138 height 127
click at [328, 77] on icon "Close" at bounding box center [328, 79] width 4 height 4
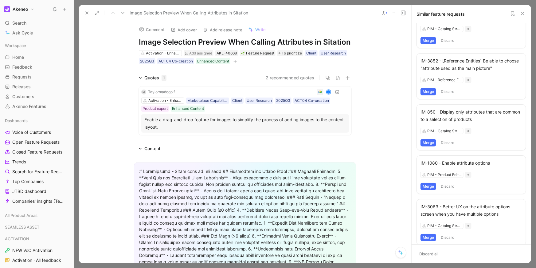
scroll to position [273, 0]
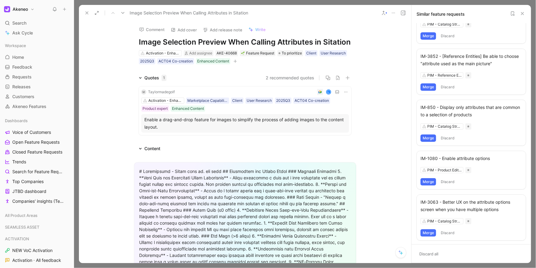
click at [525, 14] on icon at bounding box center [522, 13] width 5 height 5
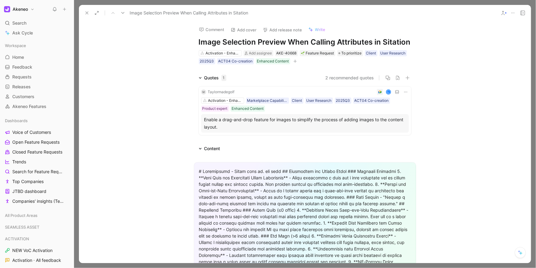
click at [513, 14] on icon at bounding box center [512, 12] width 5 height 5
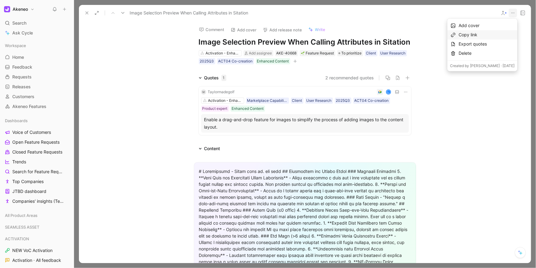
click at [496, 34] on div "Copy link" at bounding box center [487, 34] width 56 height 7
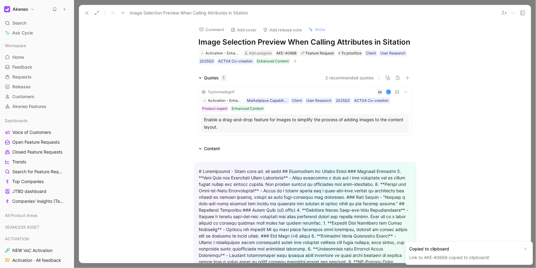
click at [515, 13] on icon at bounding box center [512, 12] width 5 height 5
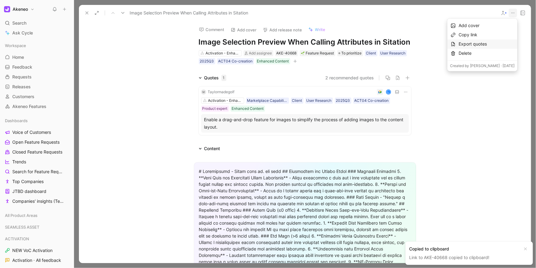
click at [500, 45] on div "Export quotes" at bounding box center [487, 43] width 56 height 7
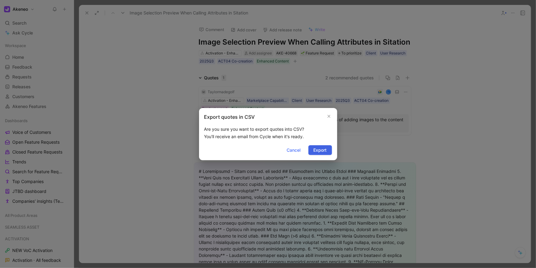
click at [327, 148] on button "Export" at bounding box center [320, 150] width 24 height 10
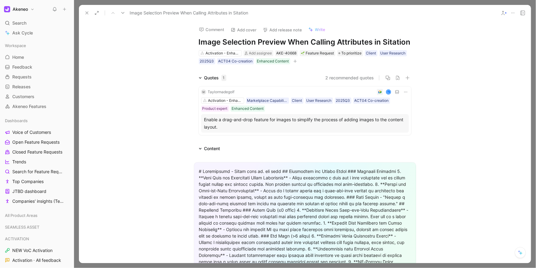
click at [515, 12] on icon at bounding box center [512, 12] width 5 height 5
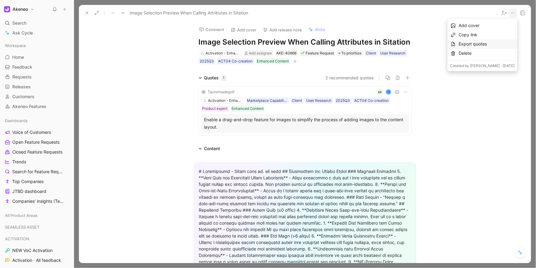
click at [495, 45] on div "Export quotes" at bounding box center [487, 43] width 56 height 7
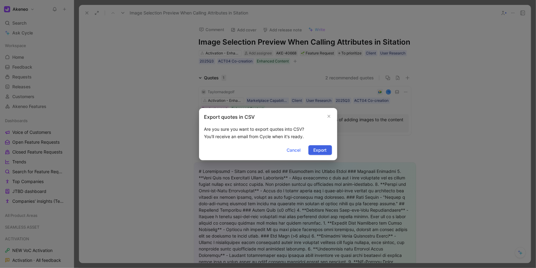
click at [319, 147] on span "Export" at bounding box center [320, 149] width 13 height 7
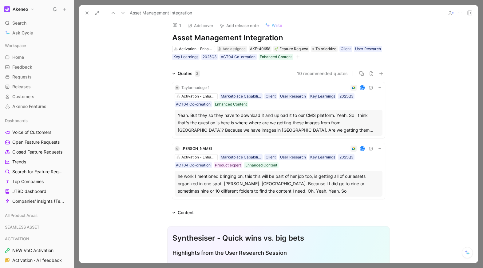
scroll to position [107, 0]
